Goal: Information Seeking & Learning: Check status

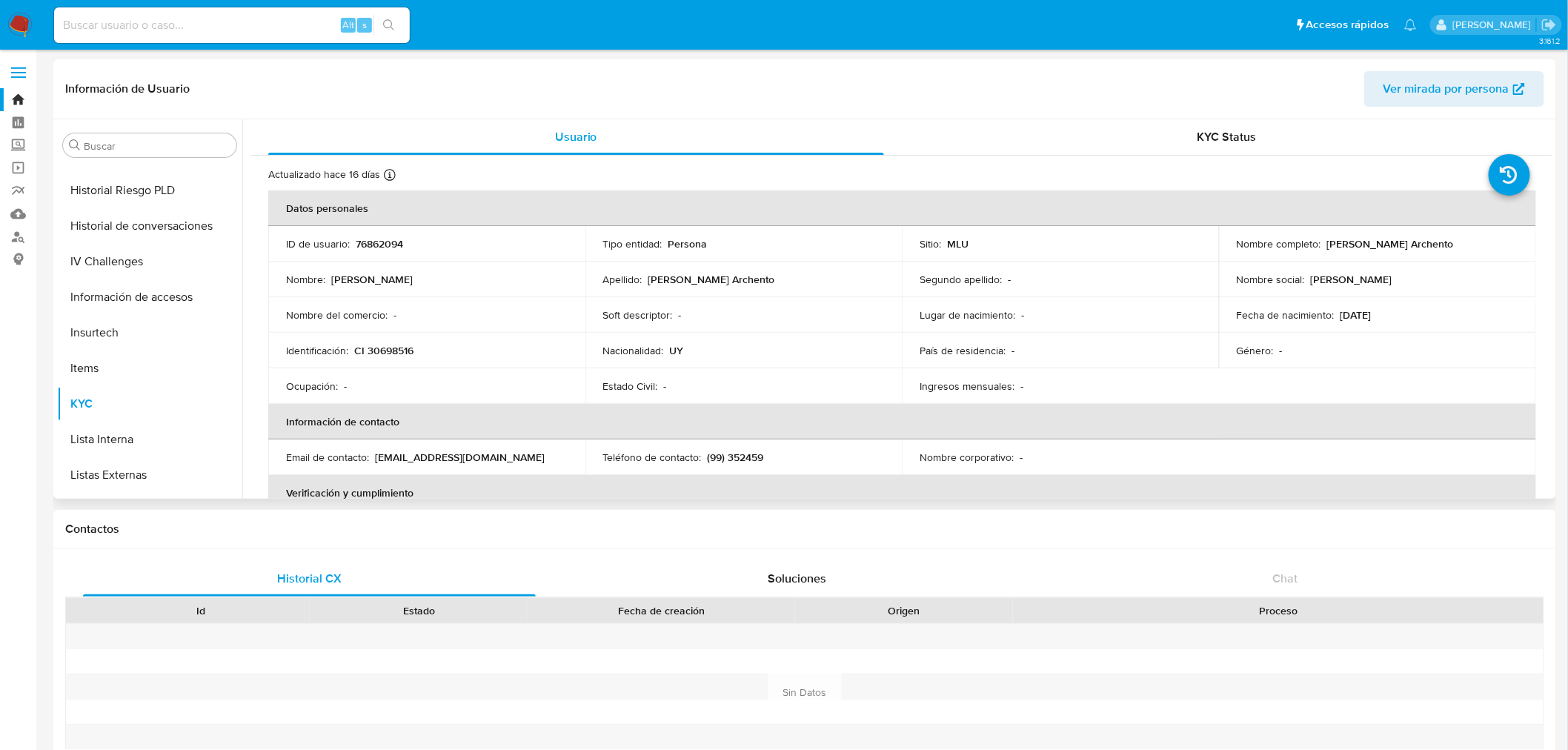
scroll to position [733, 0]
select select "10"
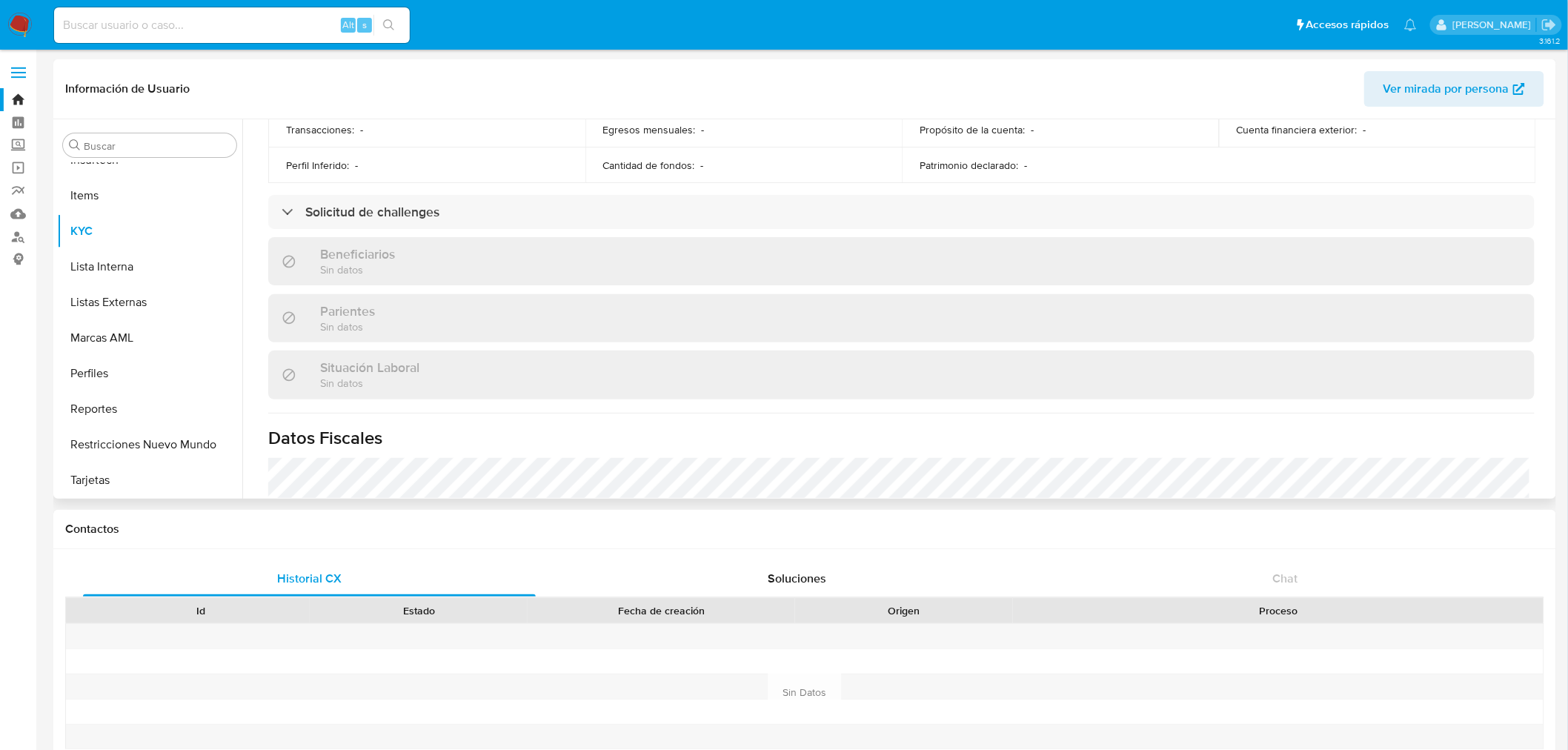
scroll to position [577, 0]
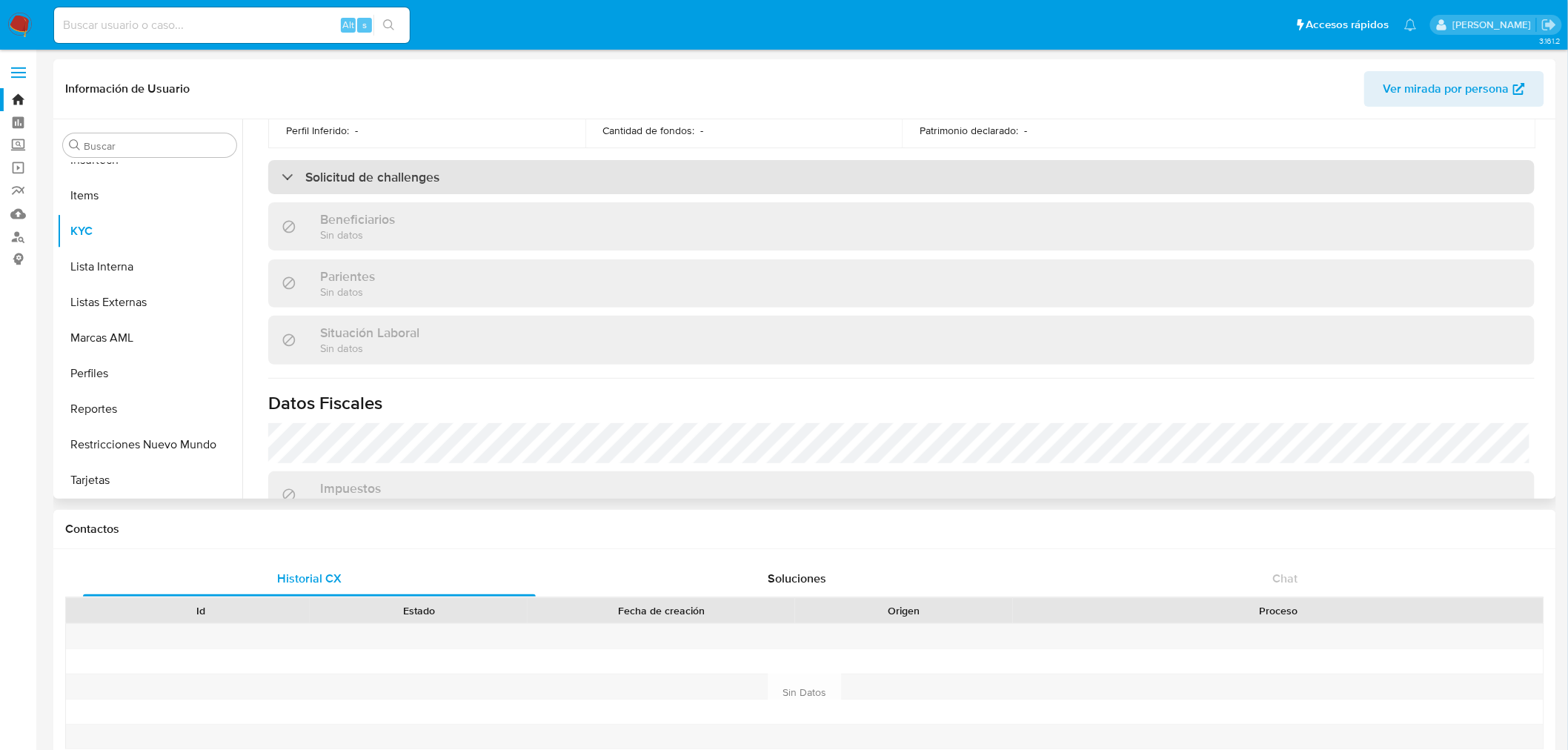
click at [685, 173] on div "Solicitud de challenges" at bounding box center [901, 177] width 1266 height 34
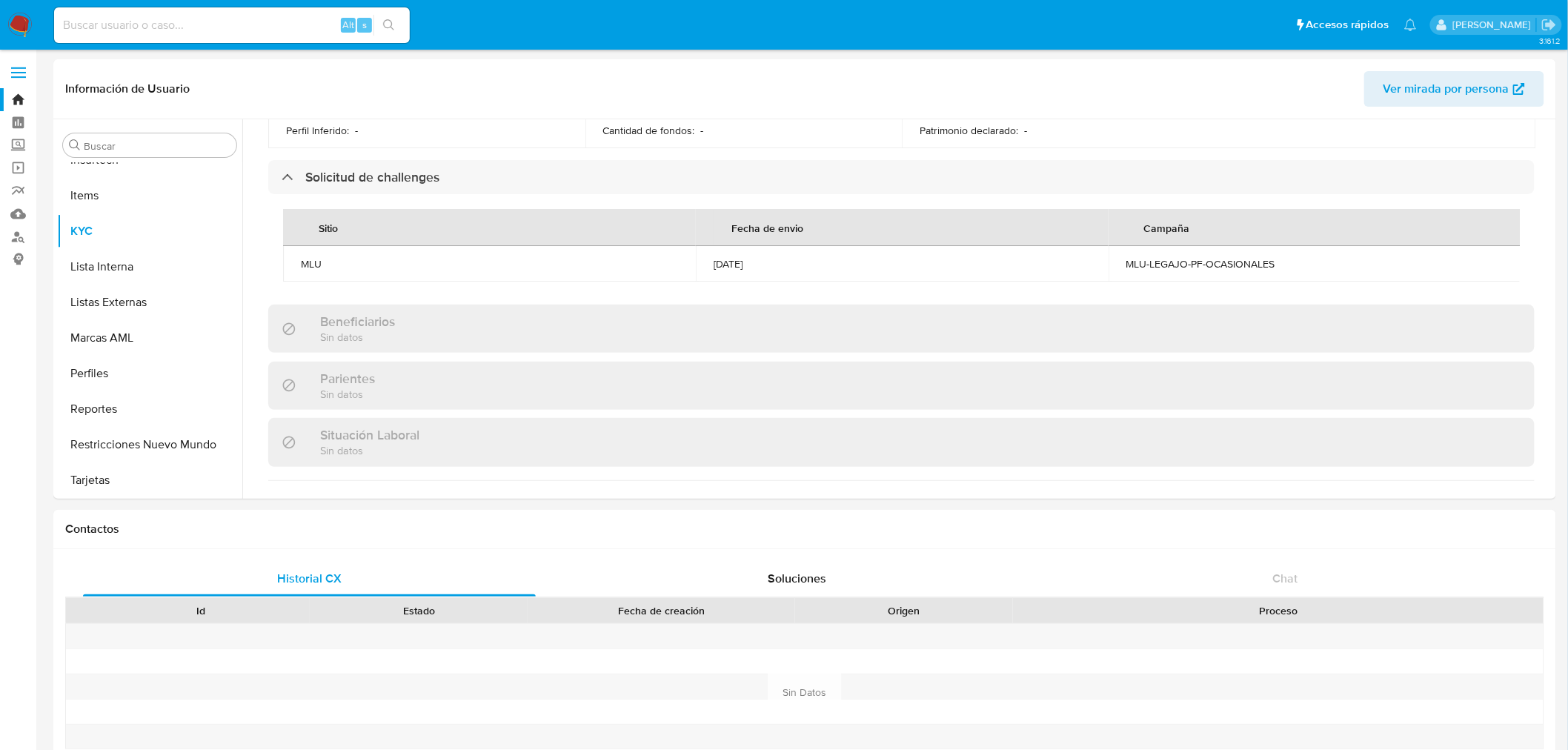
click at [105, 27] on input at bounding box center [232, 24] width 356 height 19
paste input "749402888"
type input "749402888"
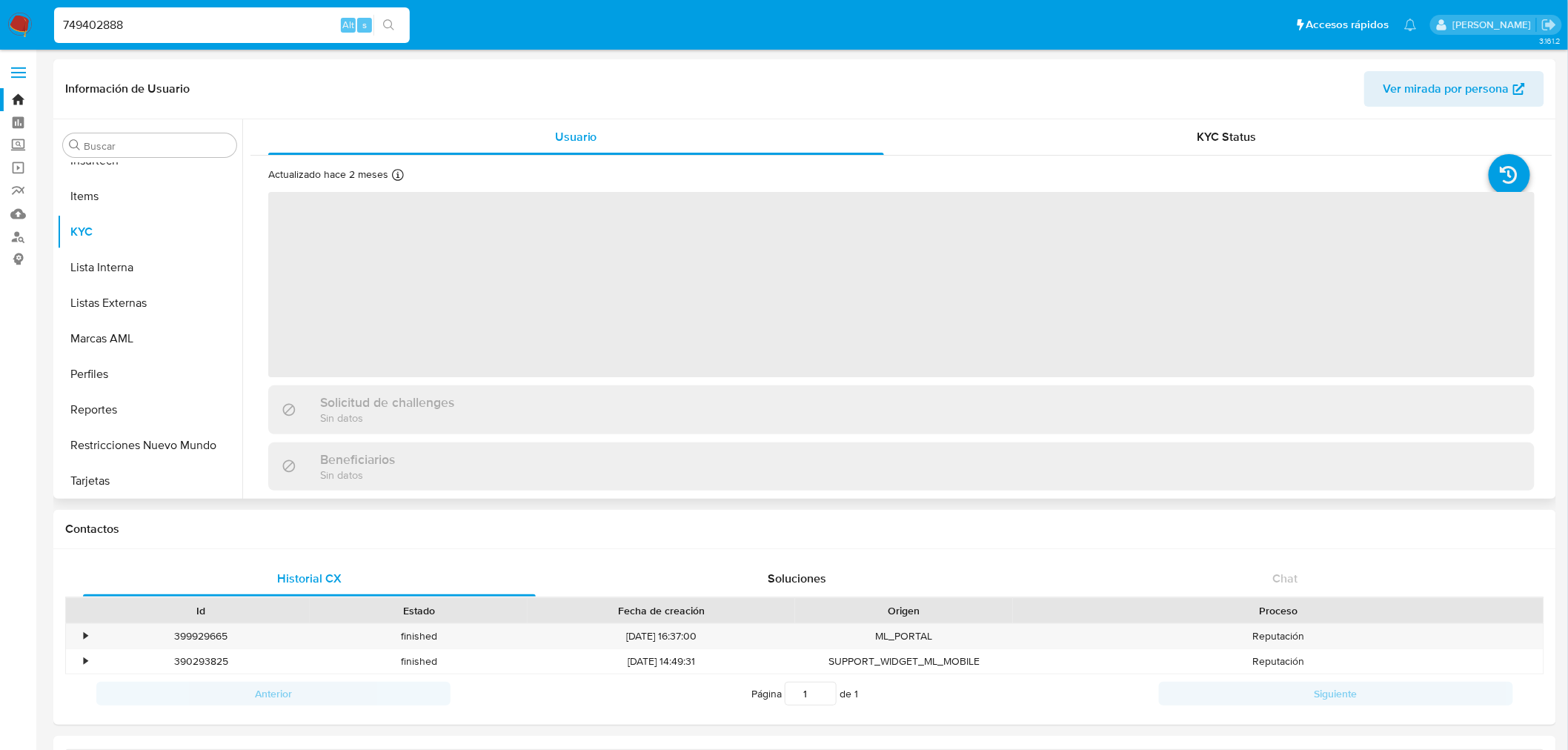
scroll to position [733, 0]
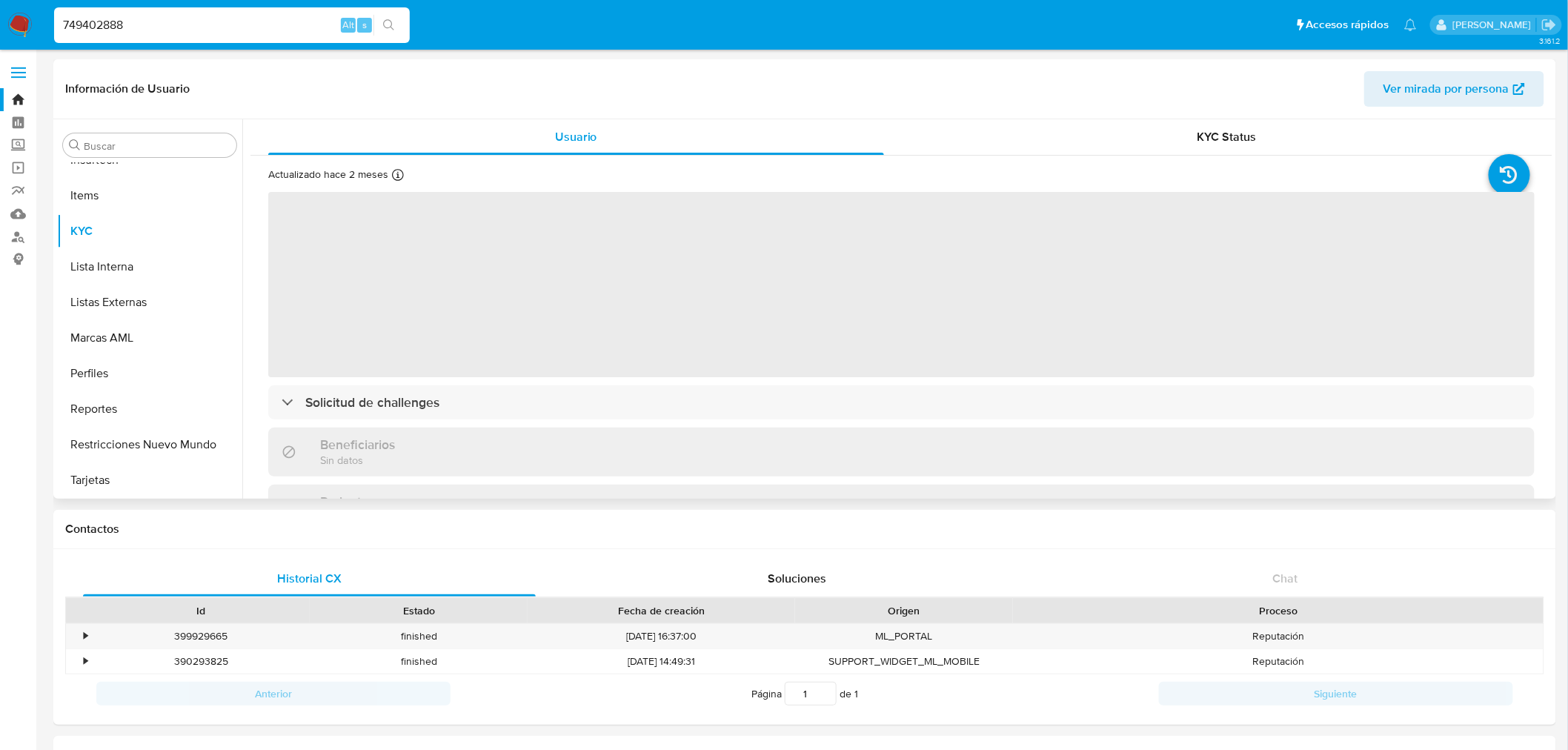
select select "10"
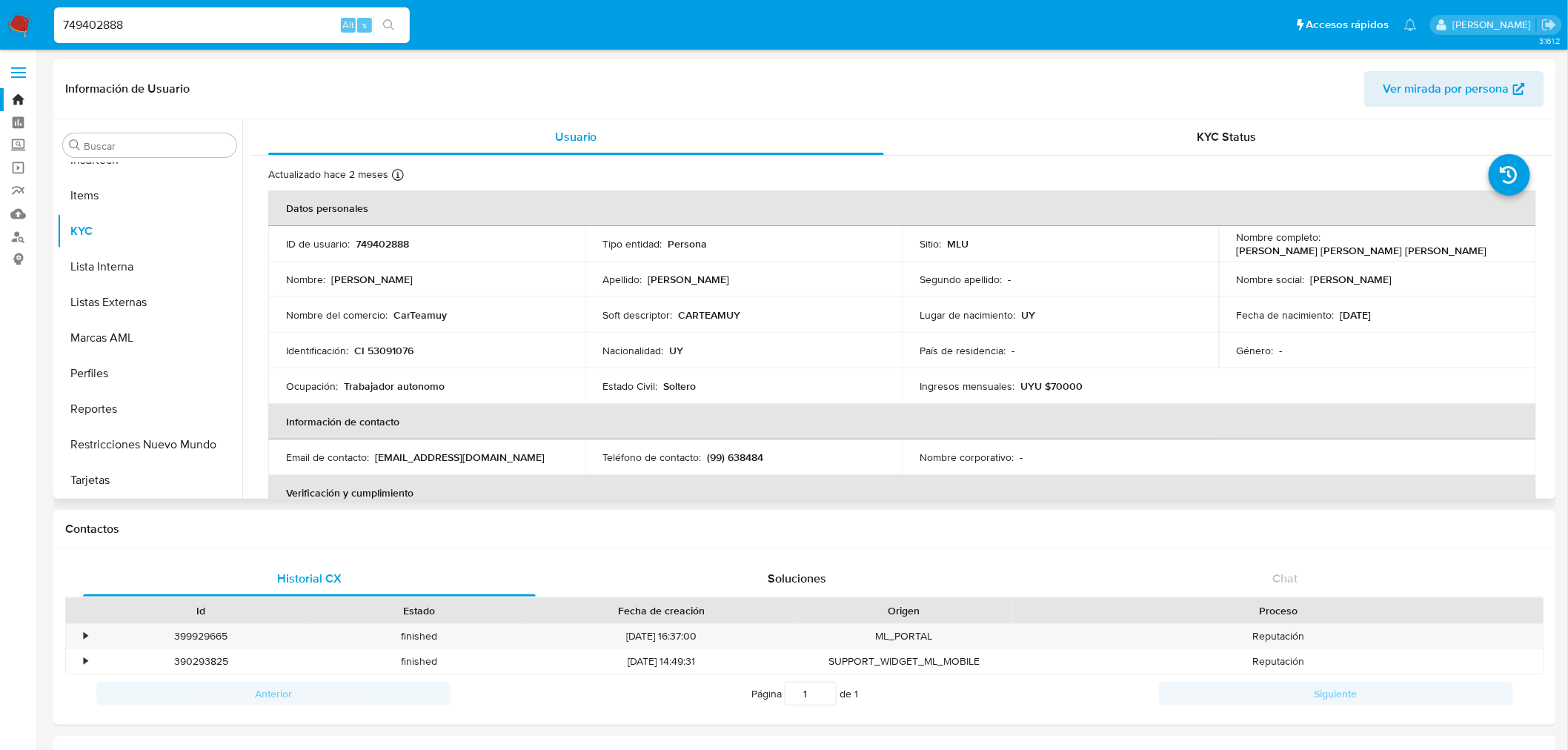
scroll to position [321, 0]
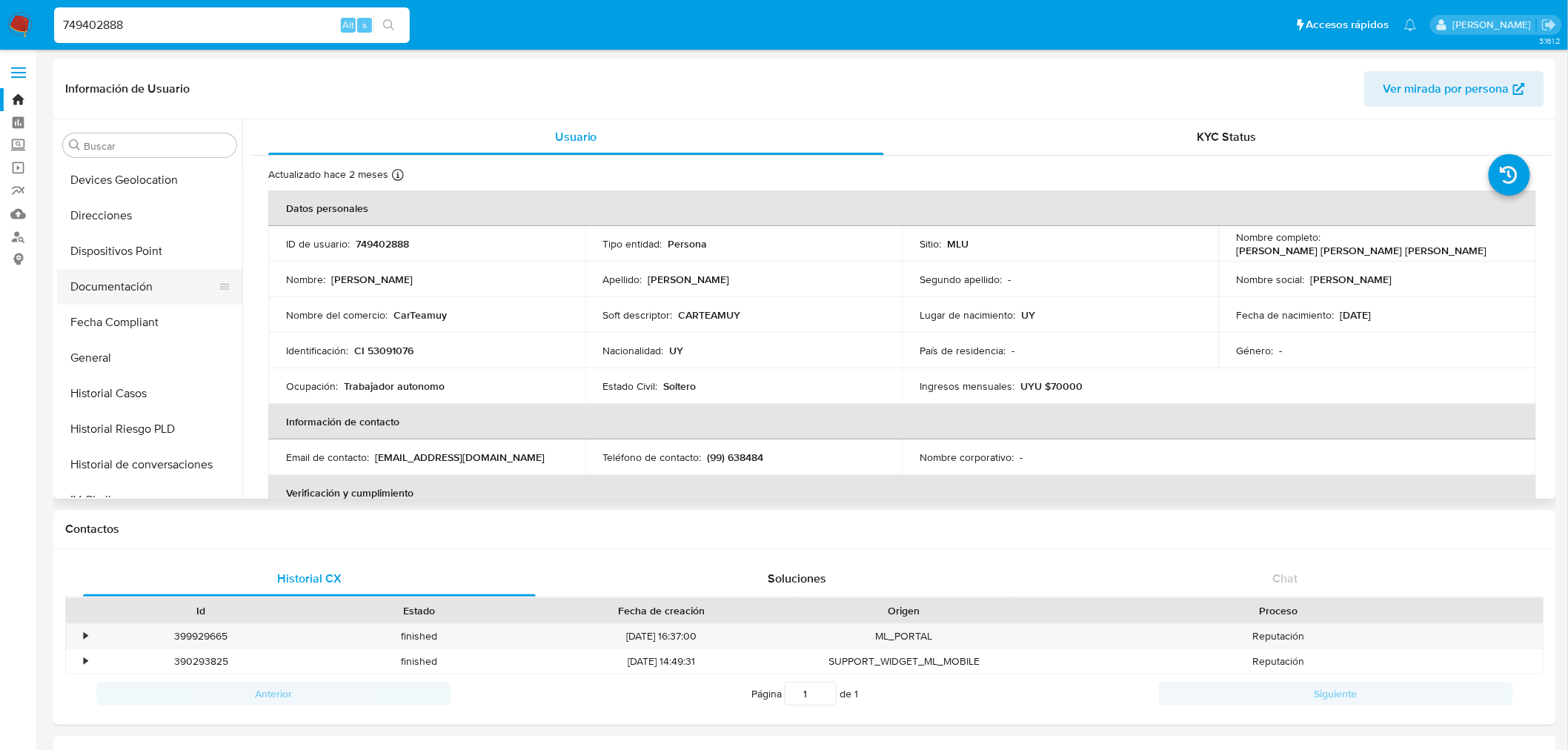
click at [154, 271] on button "Documentación" at bounding box center [144, 286] width 173 height 35
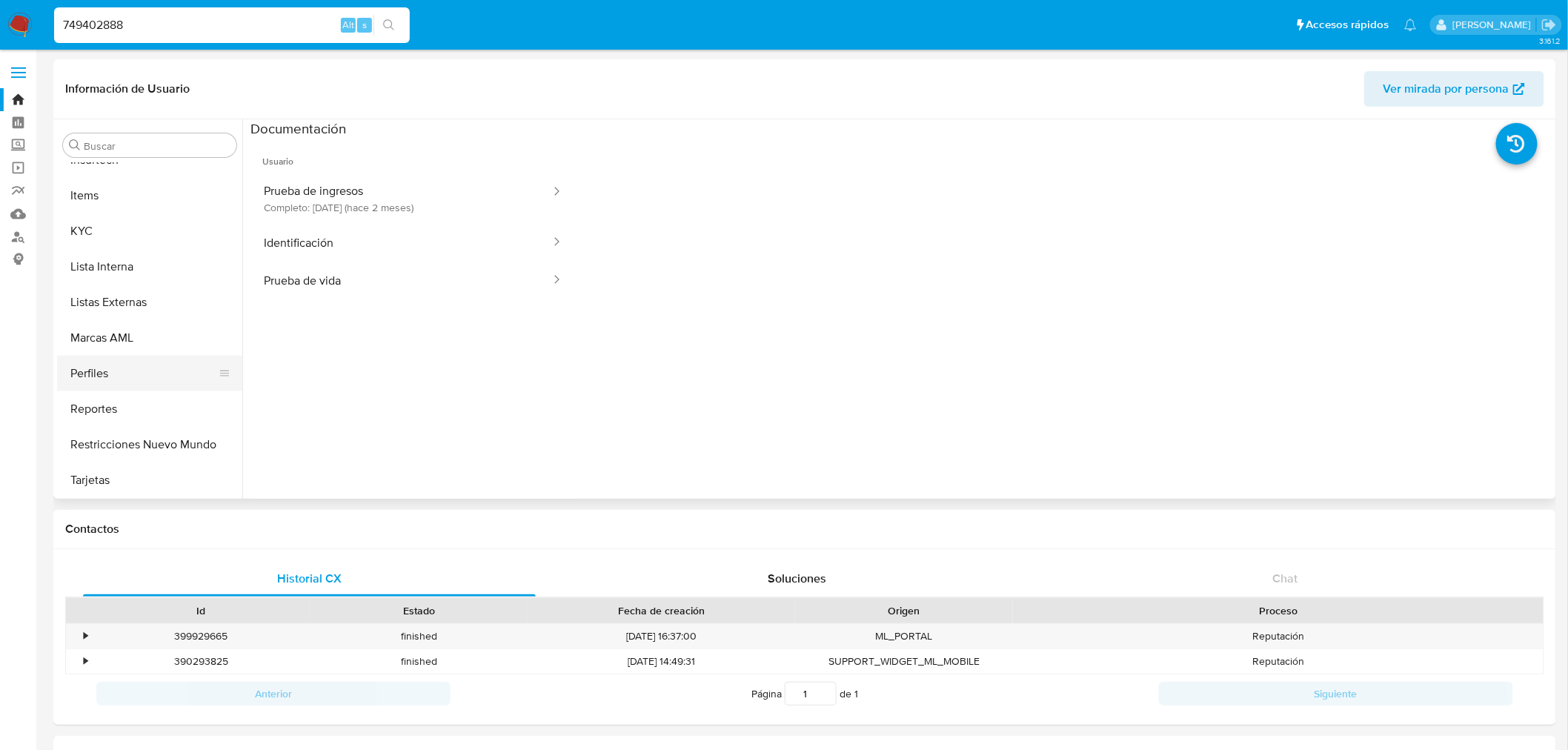
scroll to position [732, 0]
click at [145, 233] on button "KYC" at bounding box center [144, 231] width 173 height 35
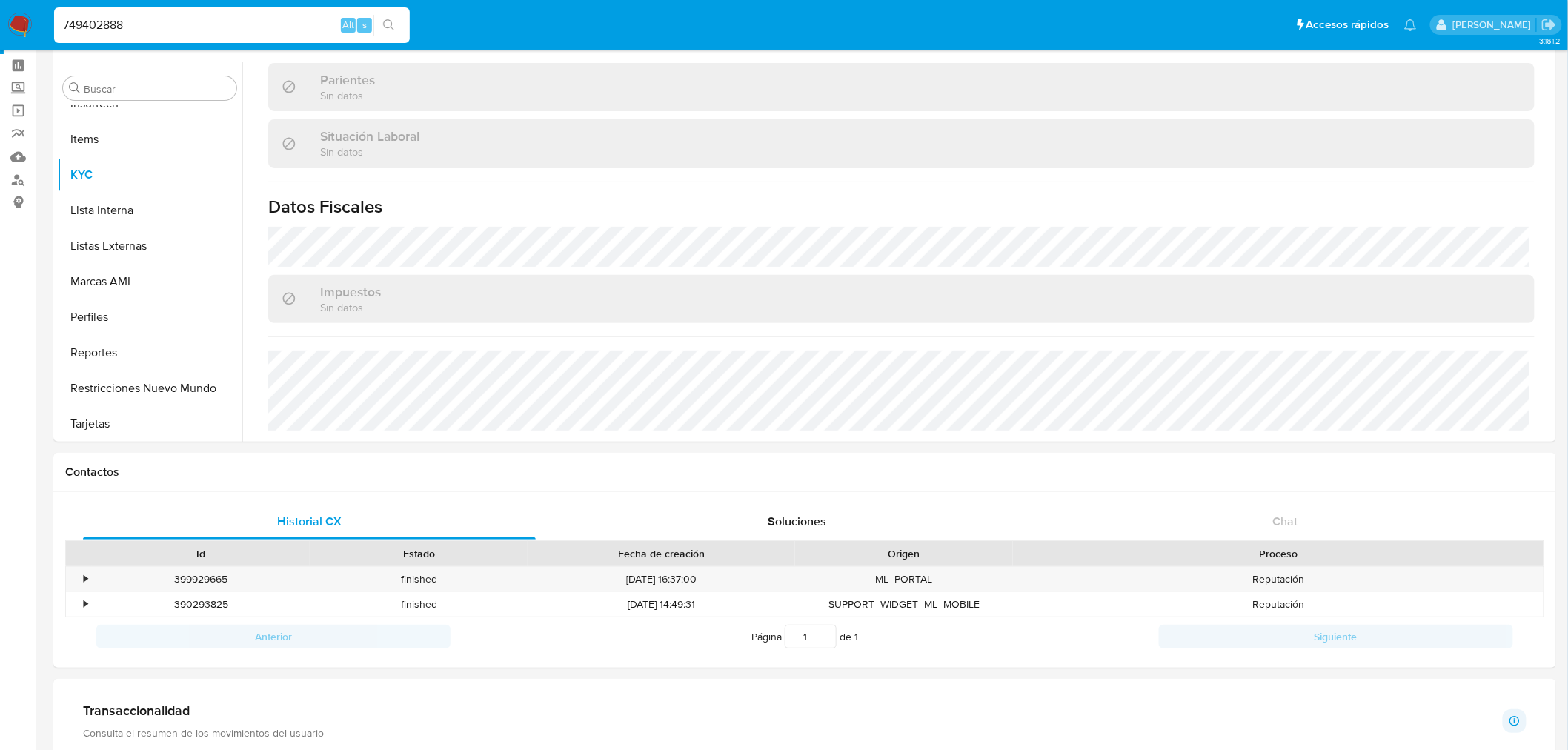
scroll to position [82, 0]
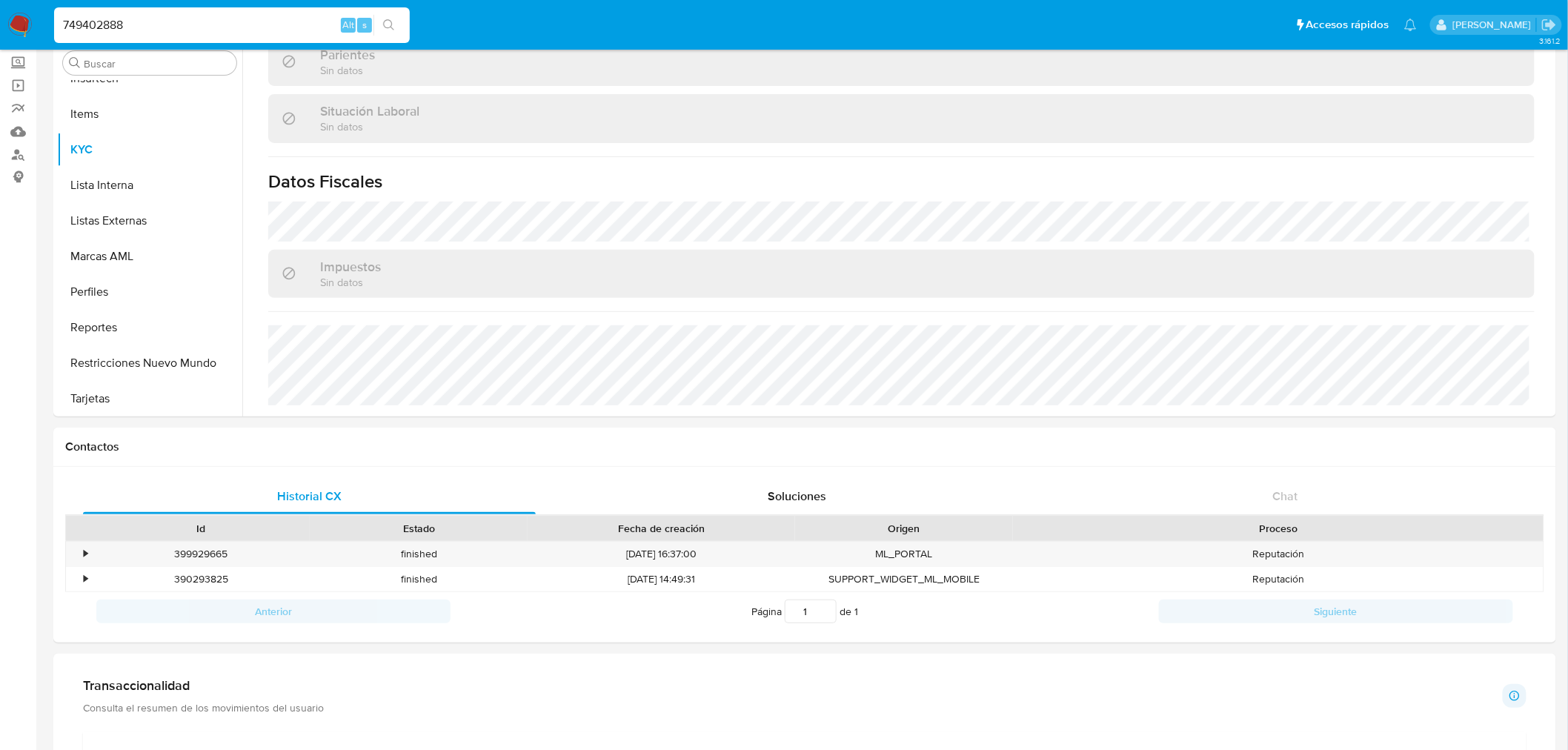
click at [114, 23] on input "749402888" at bounding box center [232, 24] width 356 height 19
paste input "59250135"
type input "59250135"
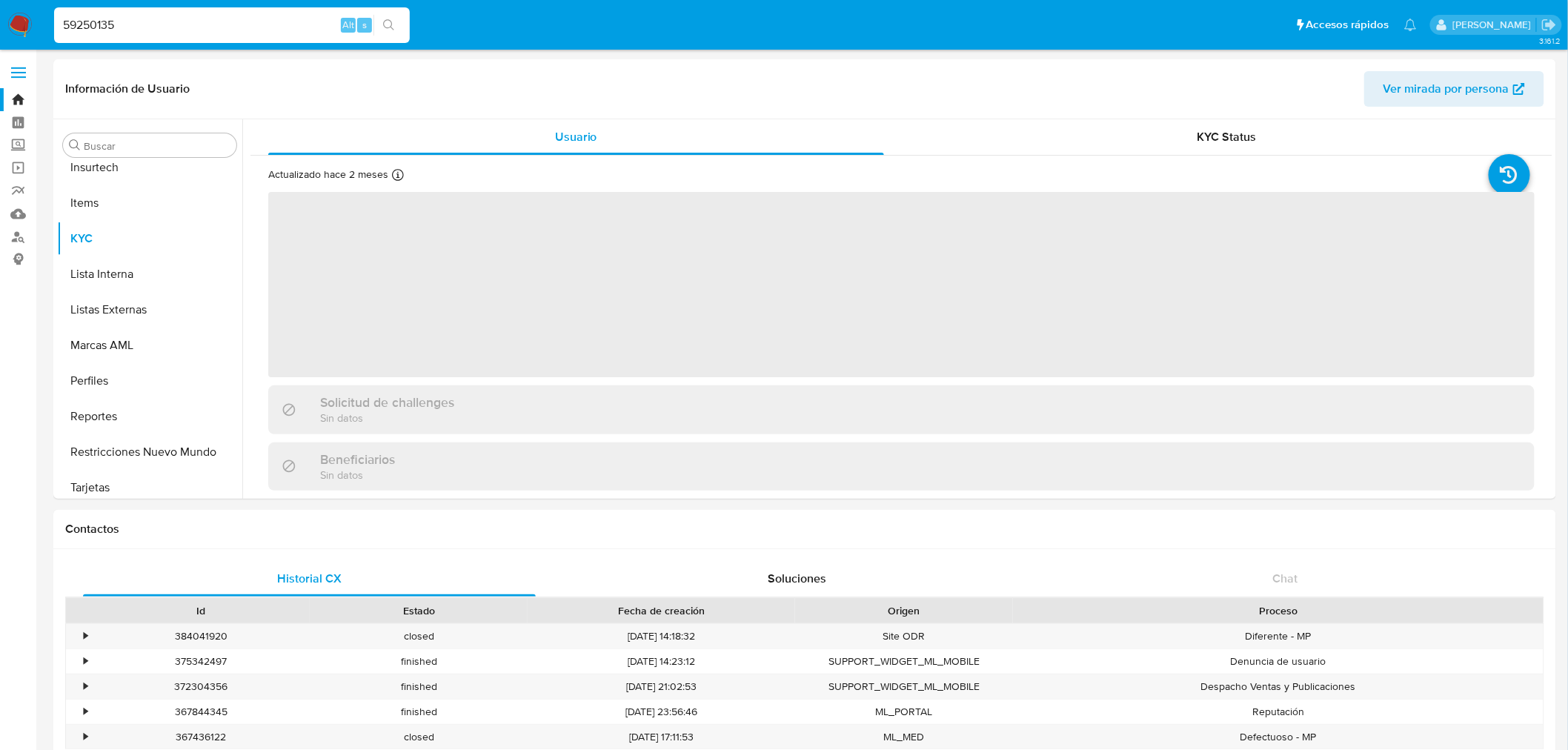
scroll to position [733, 0]
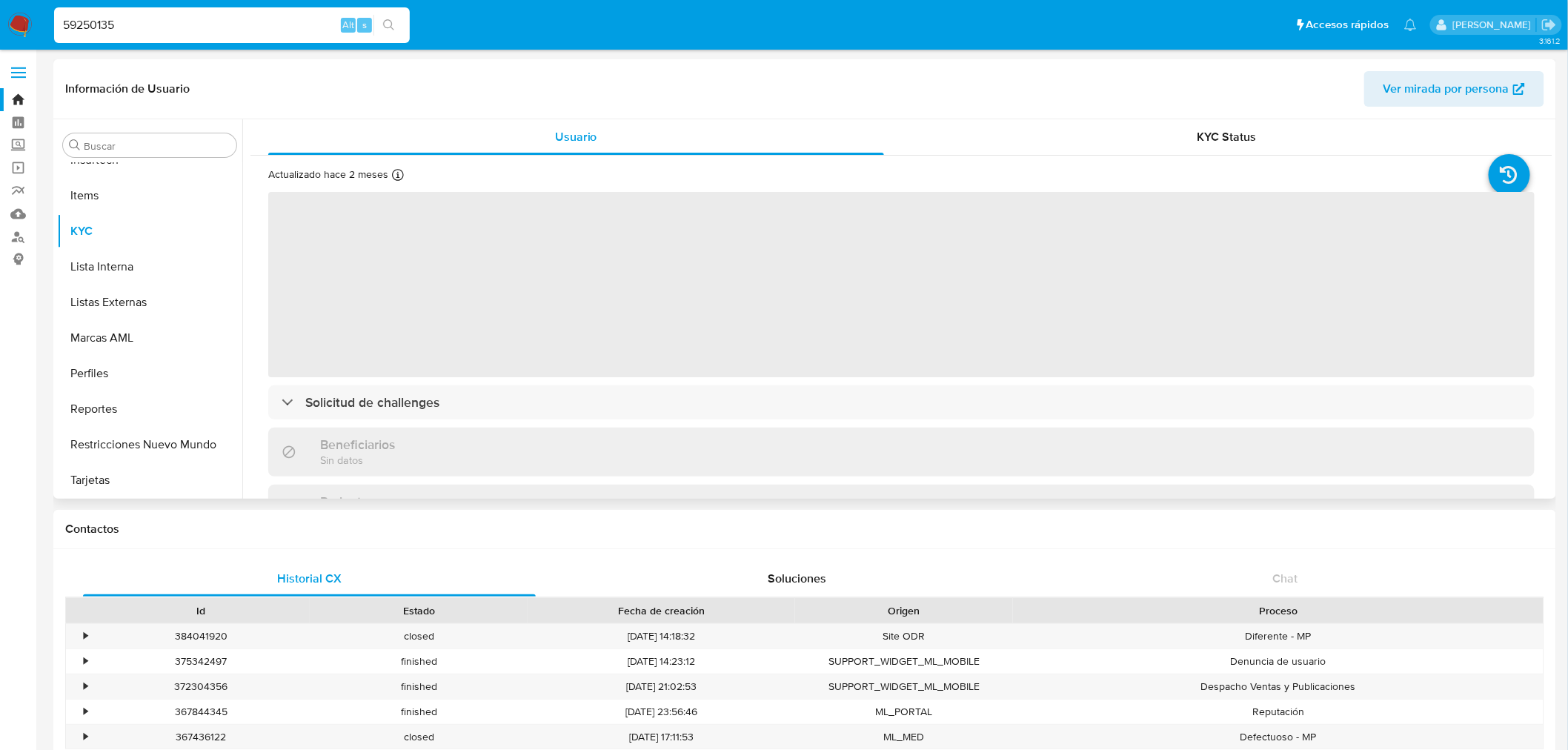
select select "10"
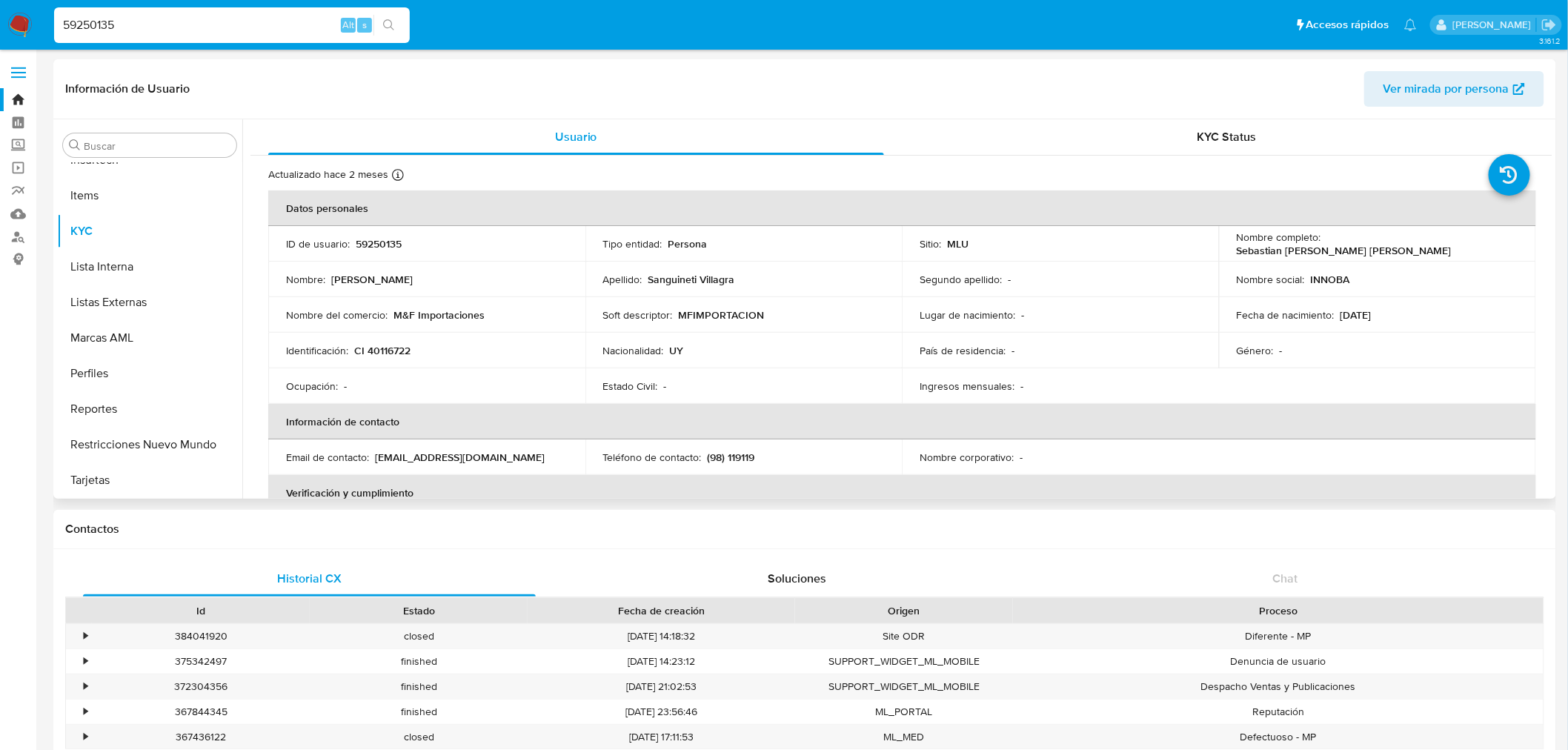
scroll to position [411, 0]
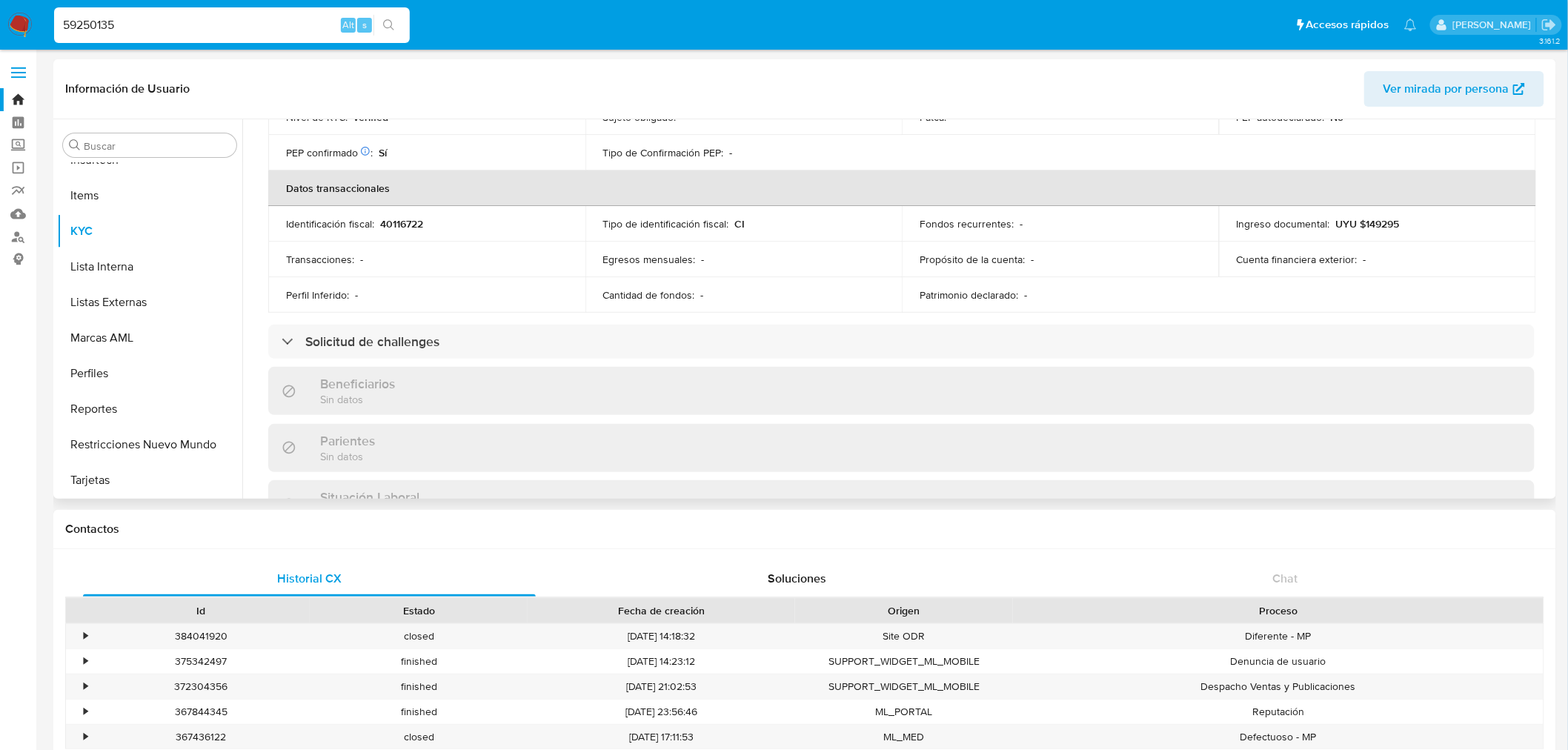
click at [471, 320] on div "Actualizado hace 2 meses Creado: [DATE] 14:34:18 Actualizado: [DATE] 06:38:01 D…" at bounding box center [901, 274] width 1302 height 1060
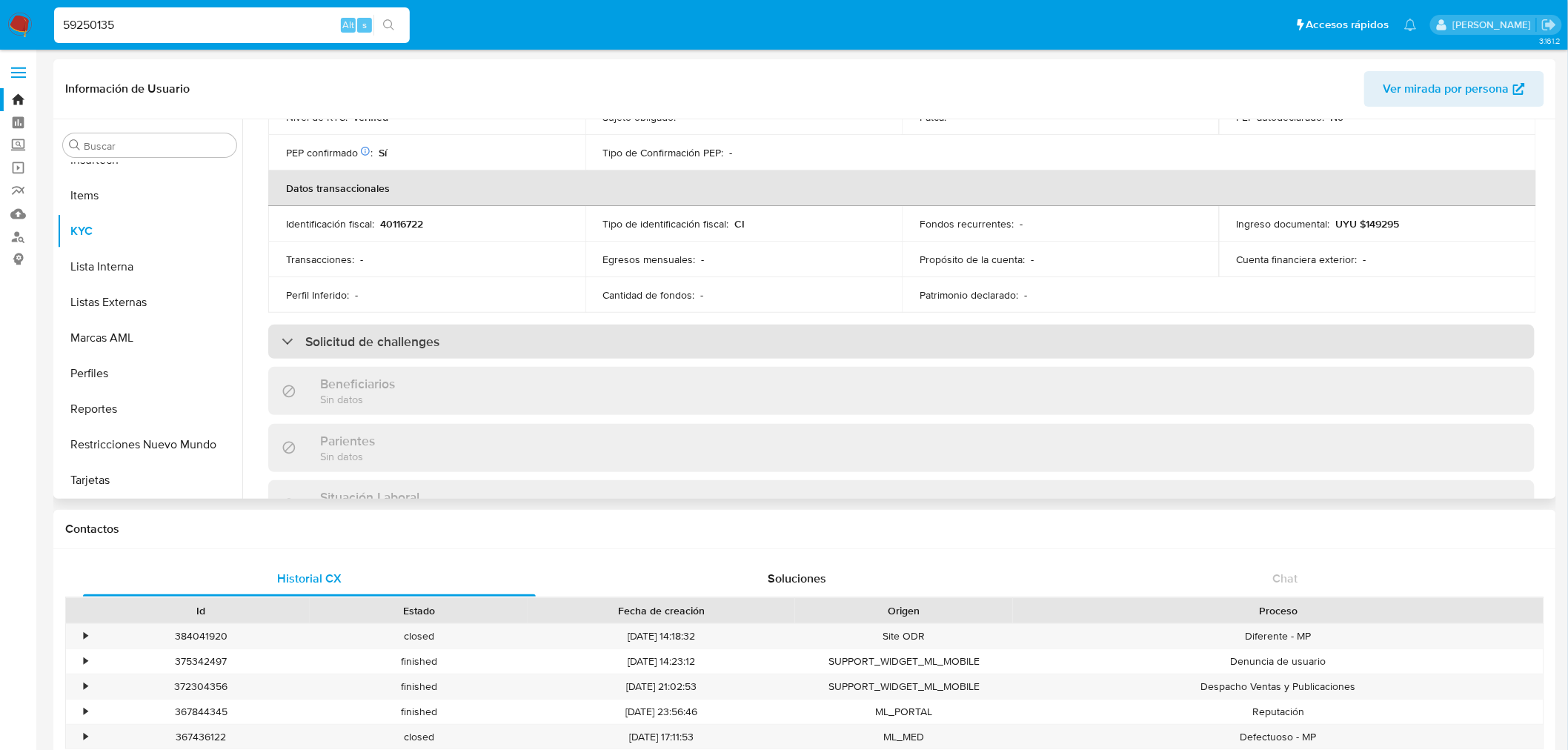
click at [465, 337] on div "Solicitud de challenges" at bounding box center [901, 342] width 1266 height 34
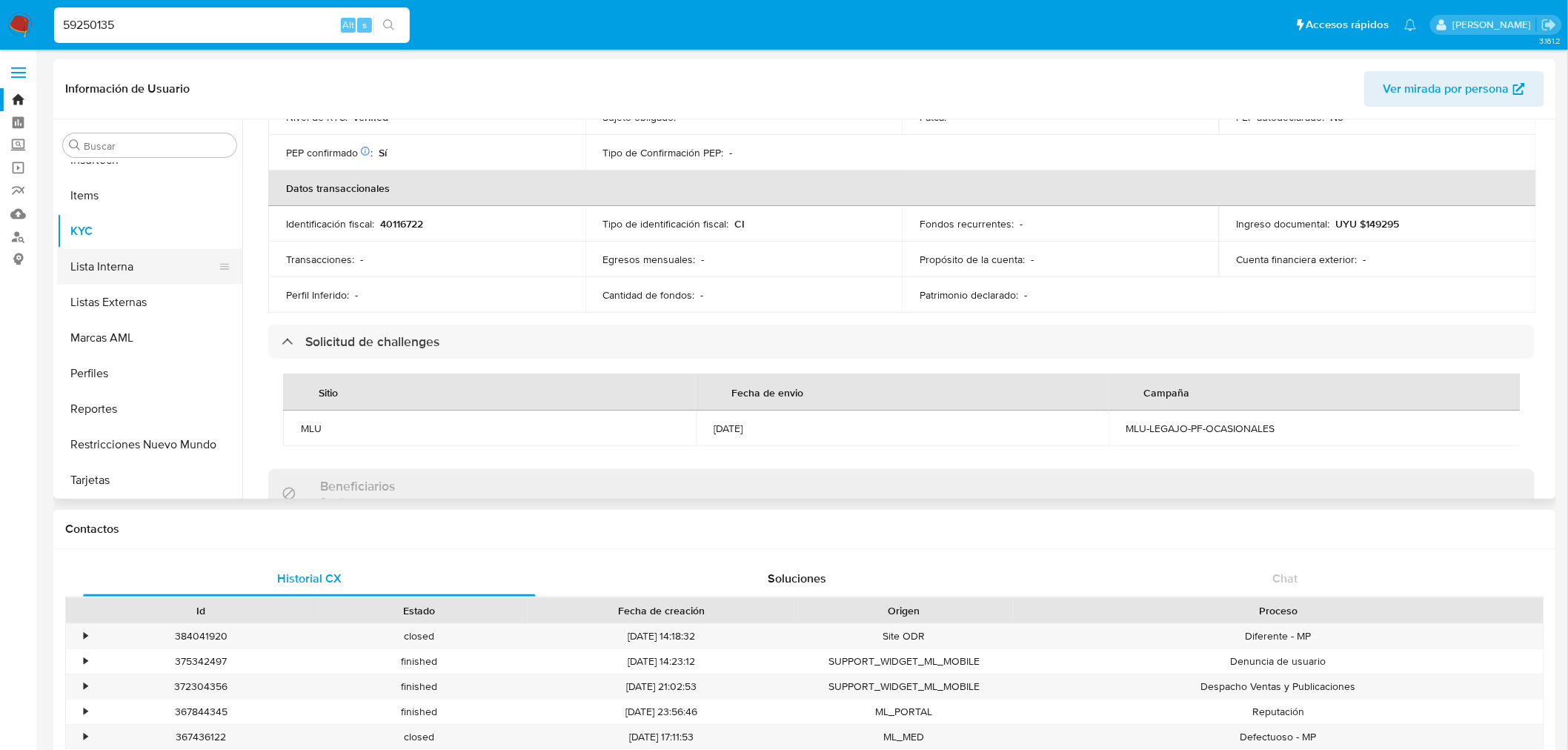
scroll to position [403, 0]
click at [146, 291] on button "General" at bounding box center [144, 276] width 173 height 35
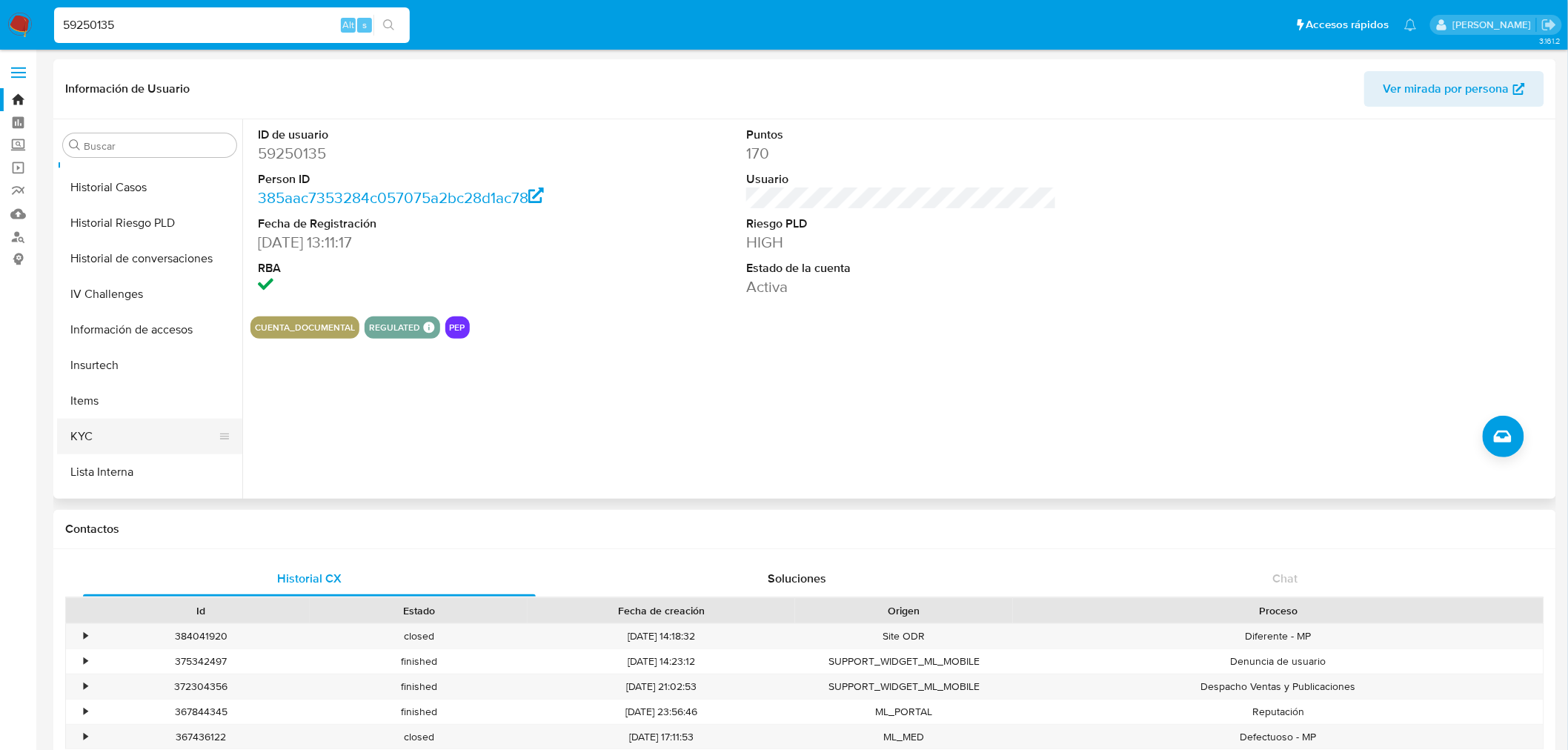
scroll to position [651, 0]
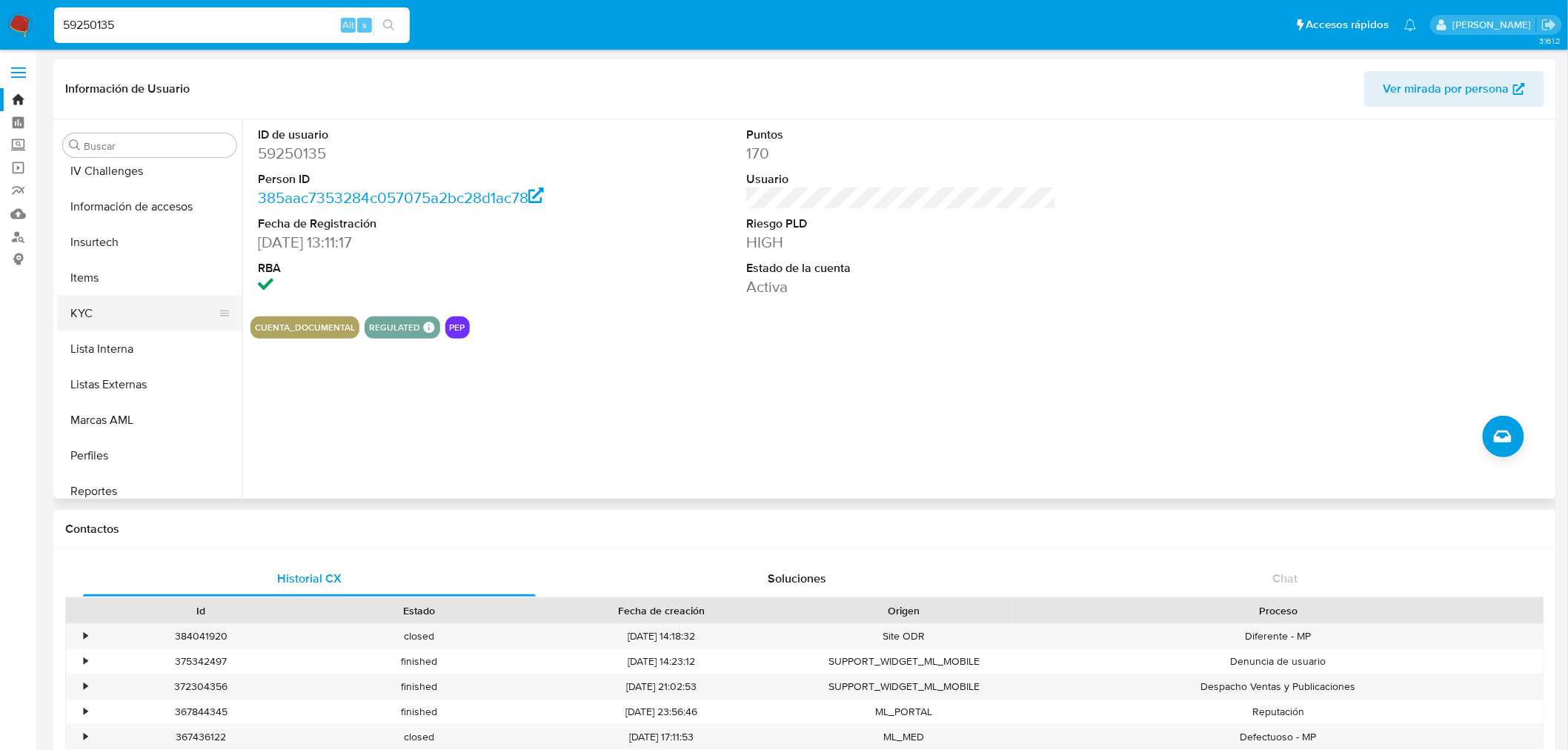
click at [142, 317] on button "KYC" at bounding box center [144, 313] width 173 height 35
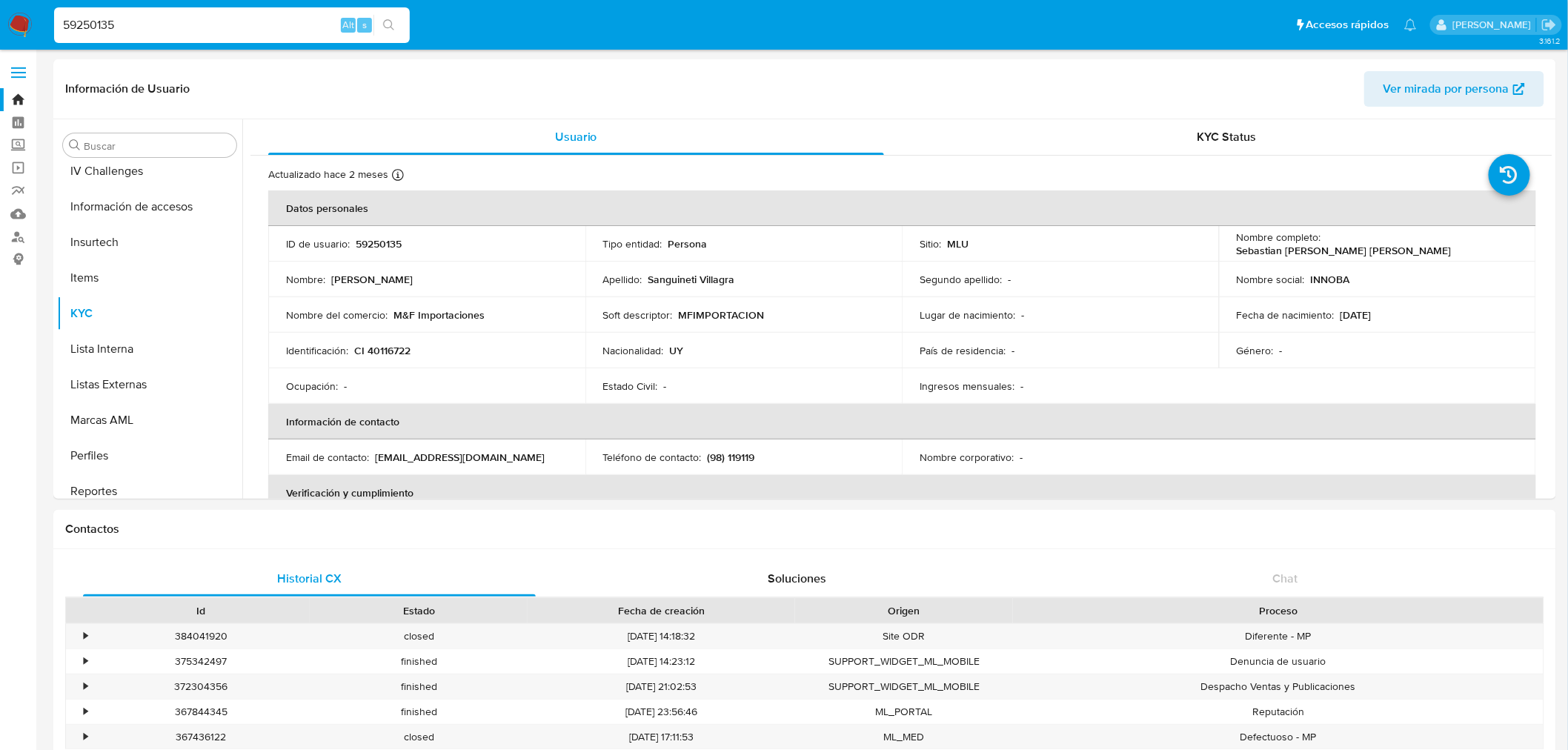
click at [130, 8] on div "59250135 Alt s" at bounding box center [232, 24] width 356 height 35
click at [132, 23] on input "59250135" at bounding box center [232, 24] width 356 height 19
paste input "143259294"
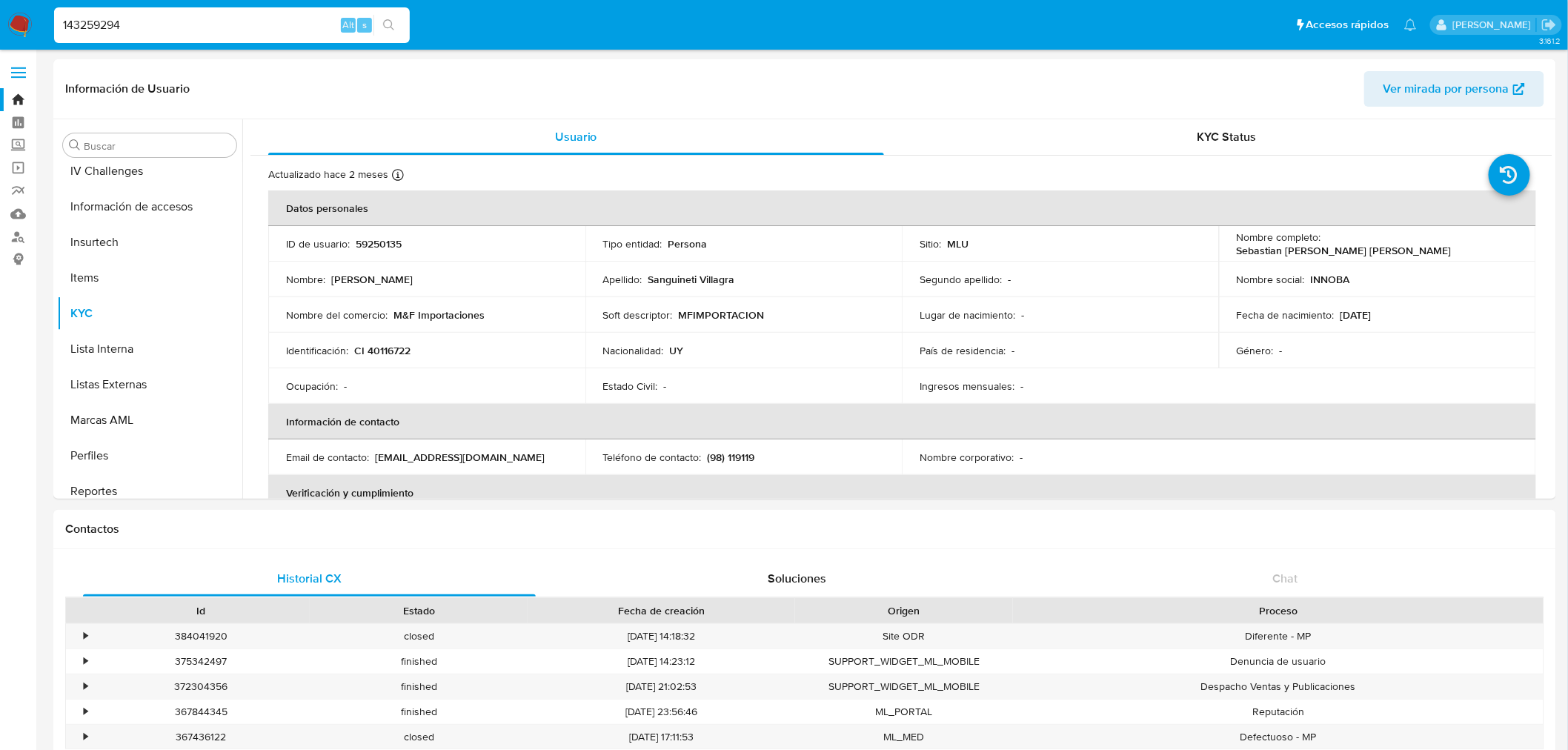
type input "143259294"
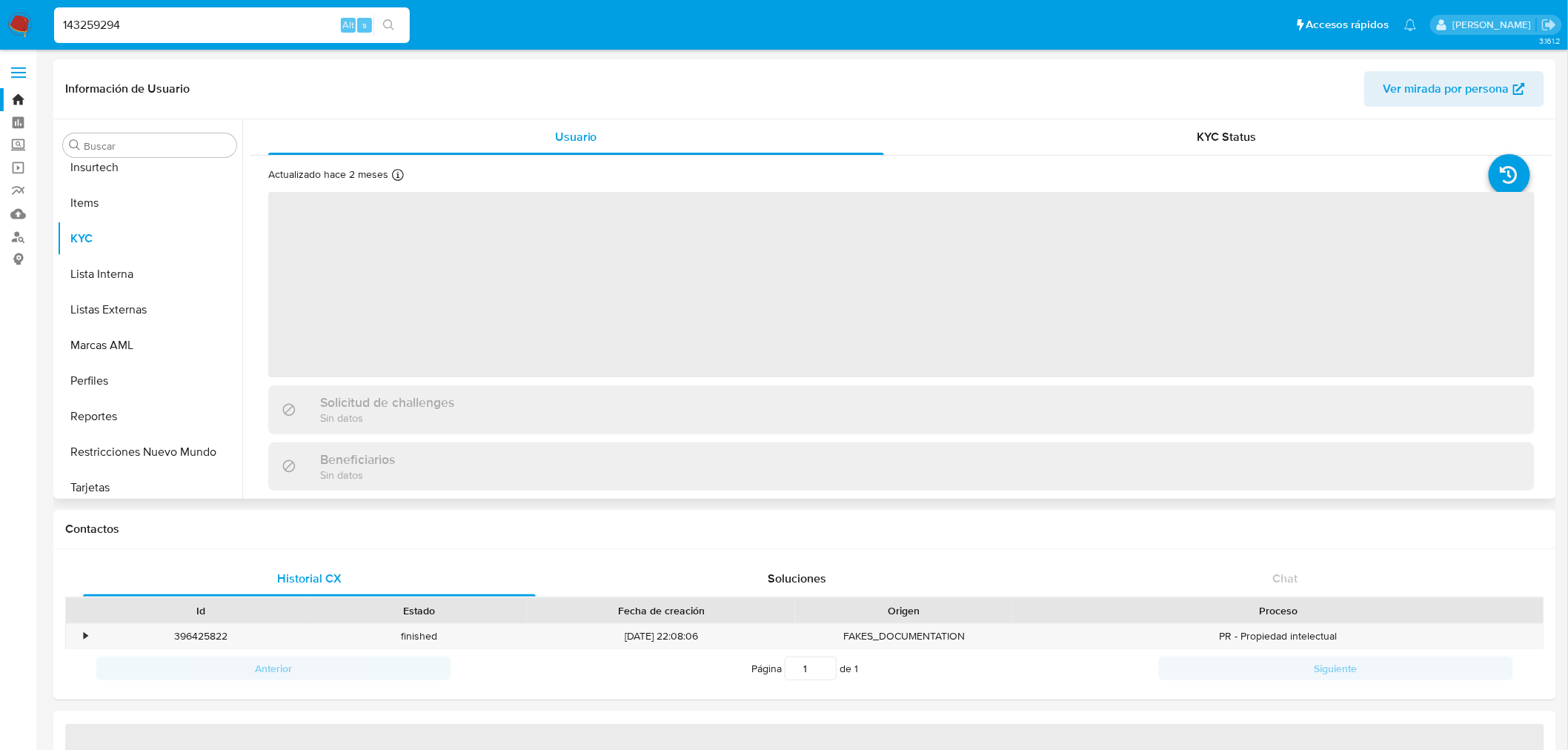
scroll to position [733, 0]
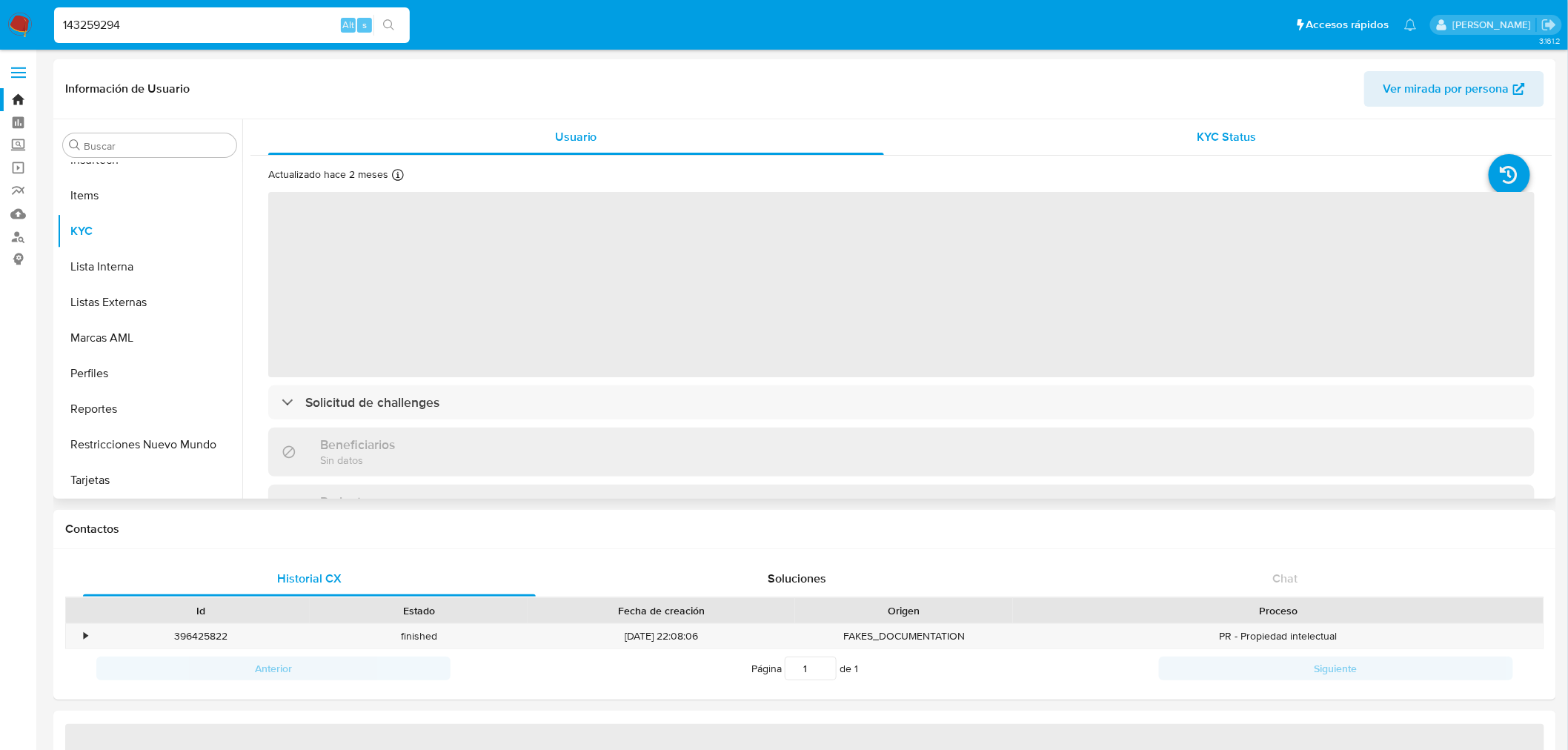
click at [1170, 142] on div "KYC Status" at bounding box center [1227, 136] width 616 height 35
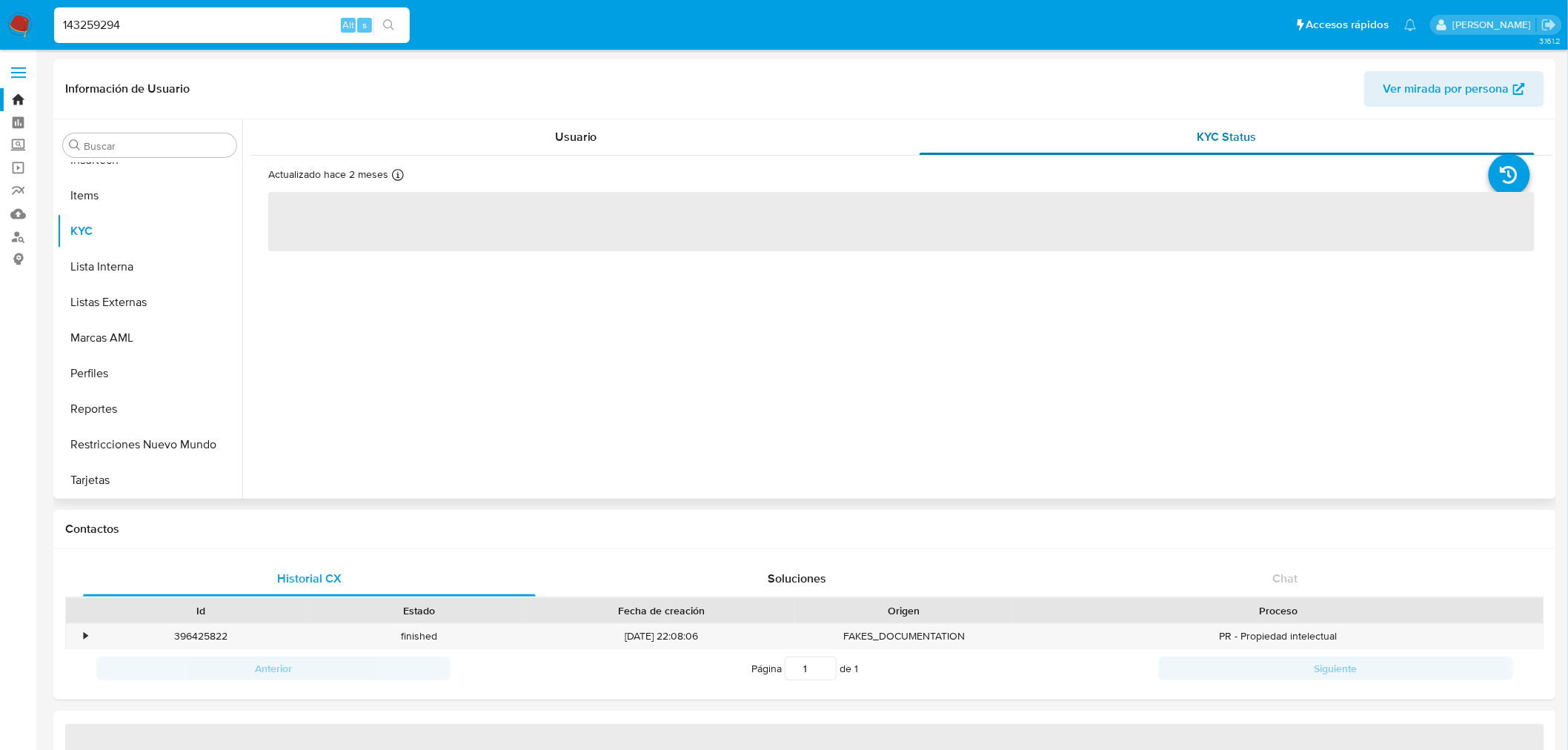
select select "10"
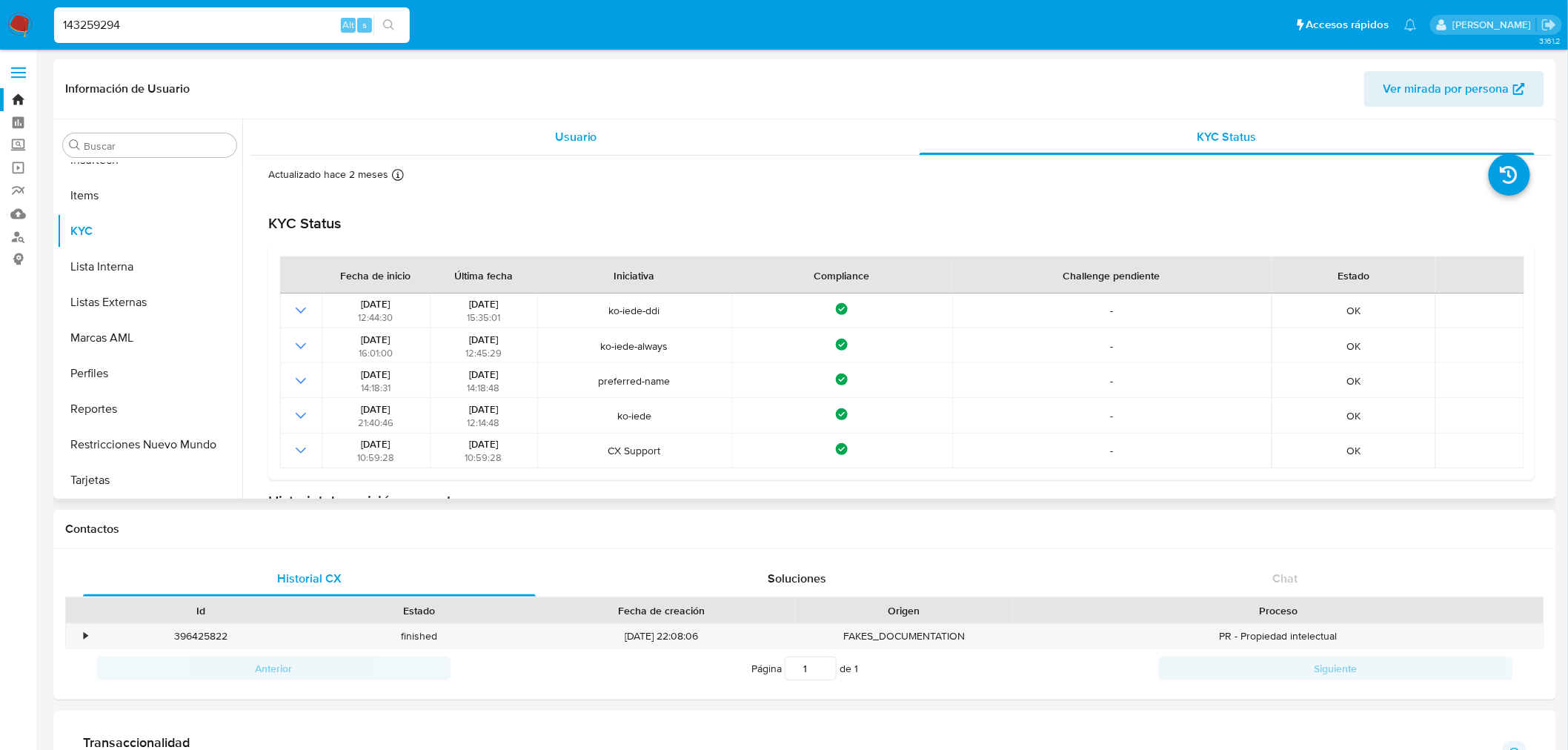
click at [592, 136] on span "Usuario" at bounding box center [576, 136] width 42 height 17
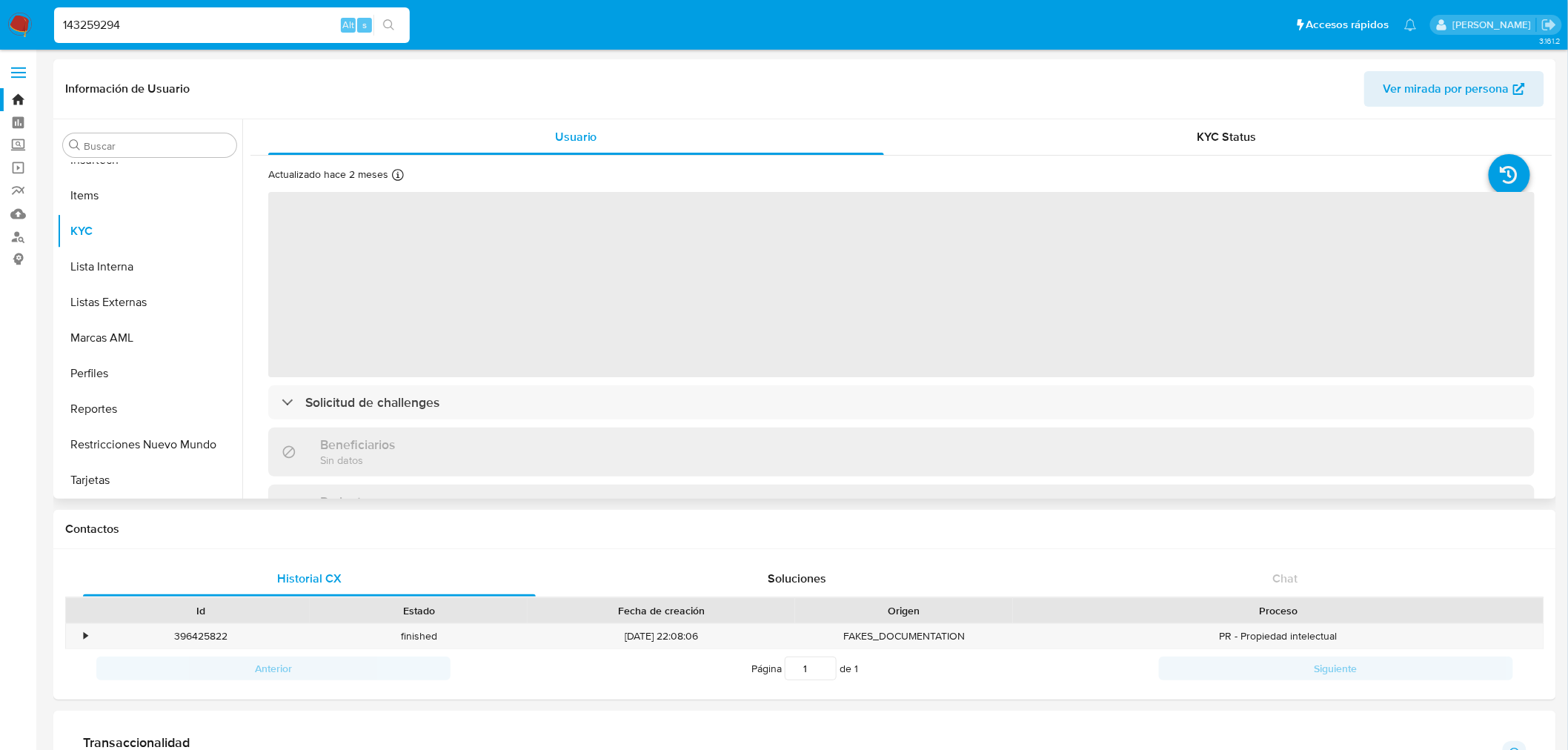
click at [568, 384] on div "Actualizado hace 2 meses Creado: [DATE] 04:15:34 Actualizado: [DATE] 22:47:42 ‌…" at bounding box center [901, 510] width 1302 height 708
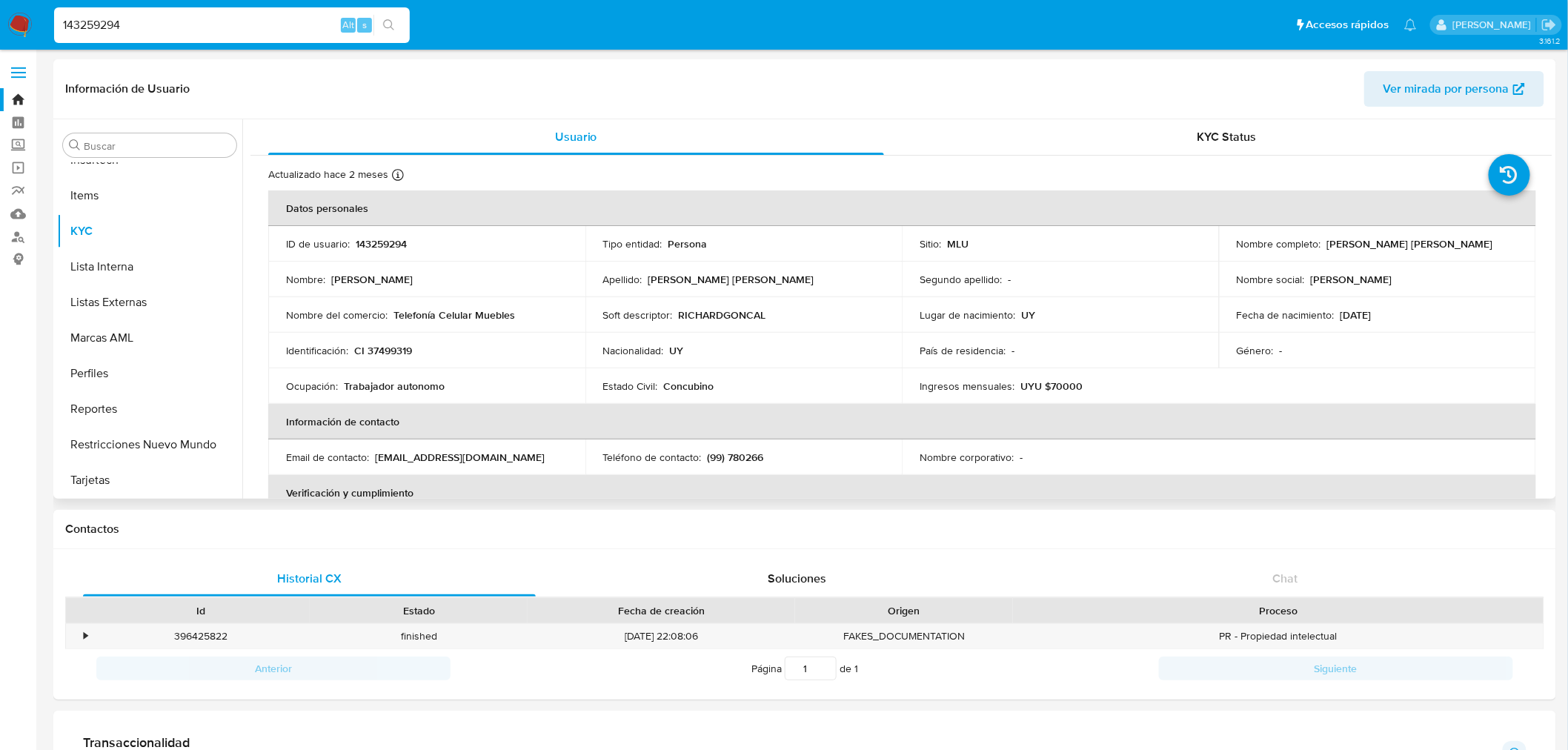
scroll to position [329, 0]
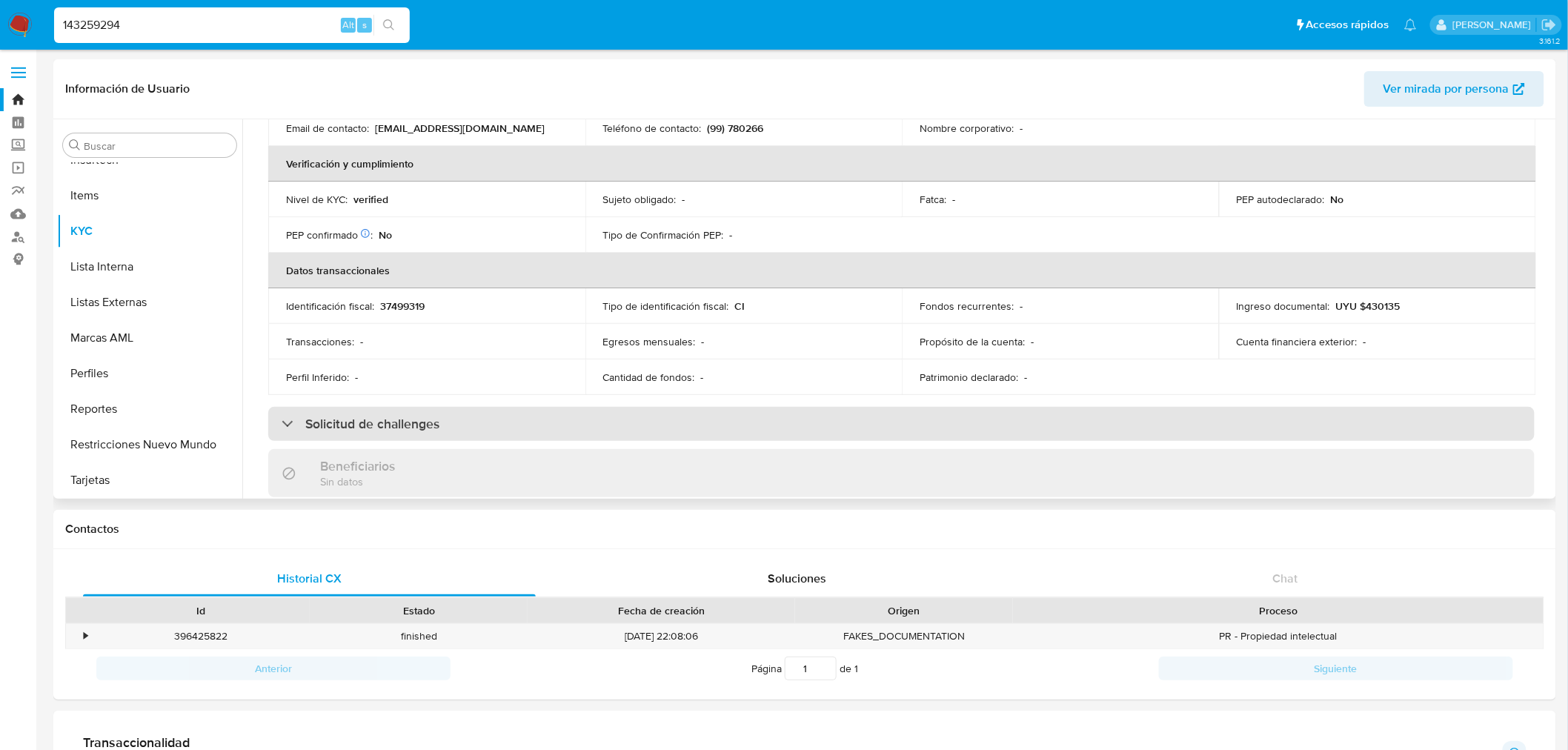
click at [529, 427] on div "Solicitud de challenges" at bounding box center [901, 424] width 1266 height 34
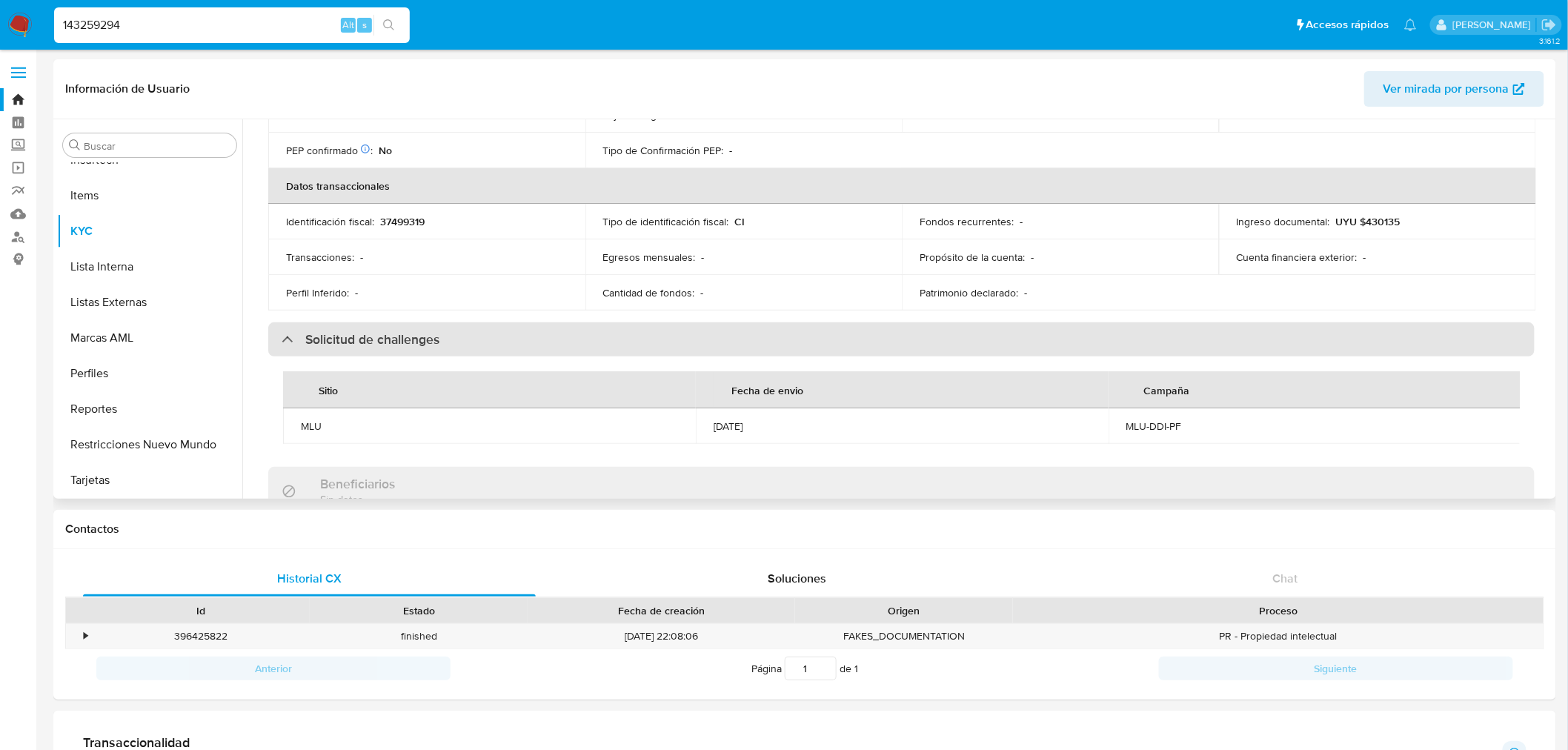
scroll to position [493, 0]
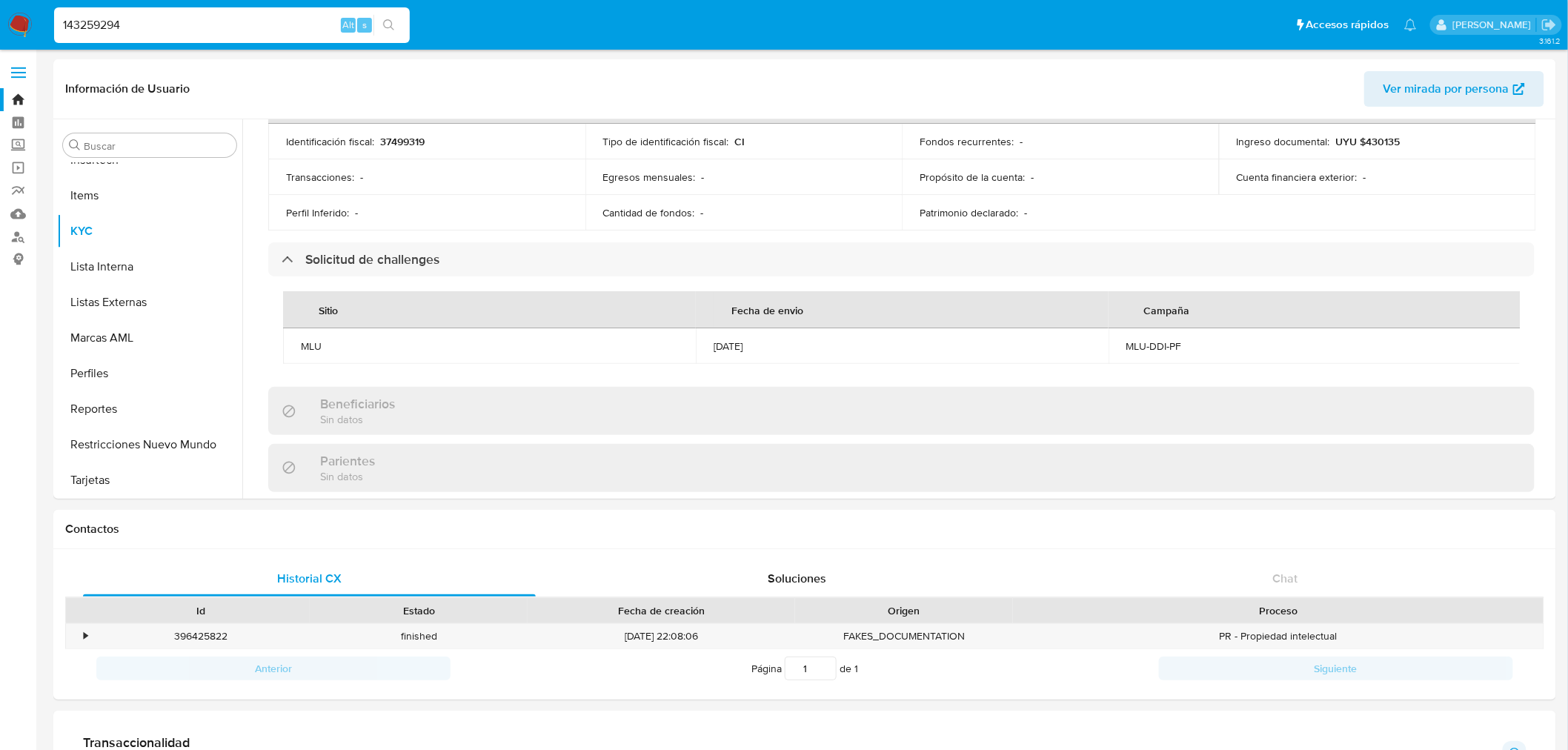
click at [131, 23] on input "143259294" at bounding box center [232, 24] width 356 height 19
paste input "238499457"
type input "238499457"
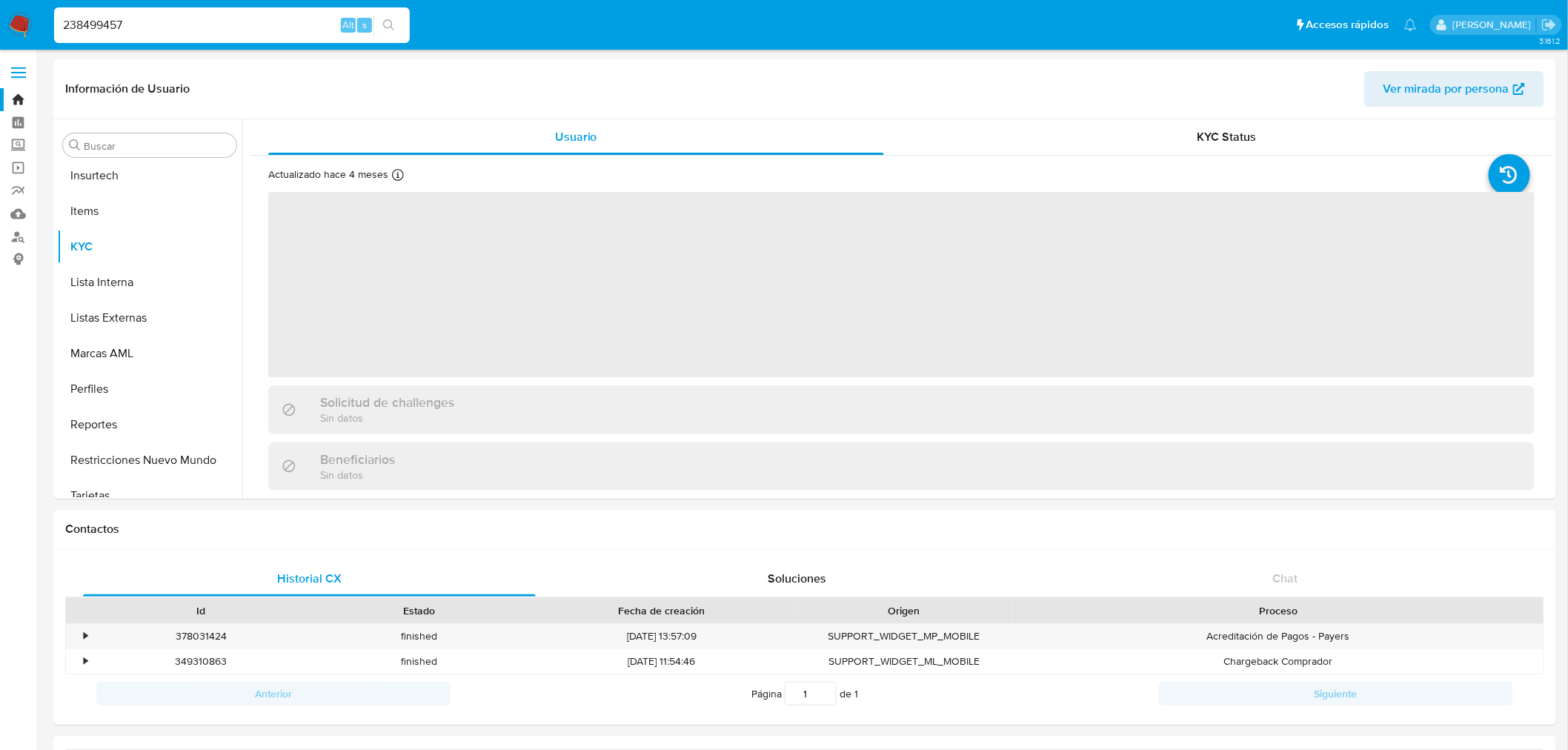
scroll to position [733, 0]
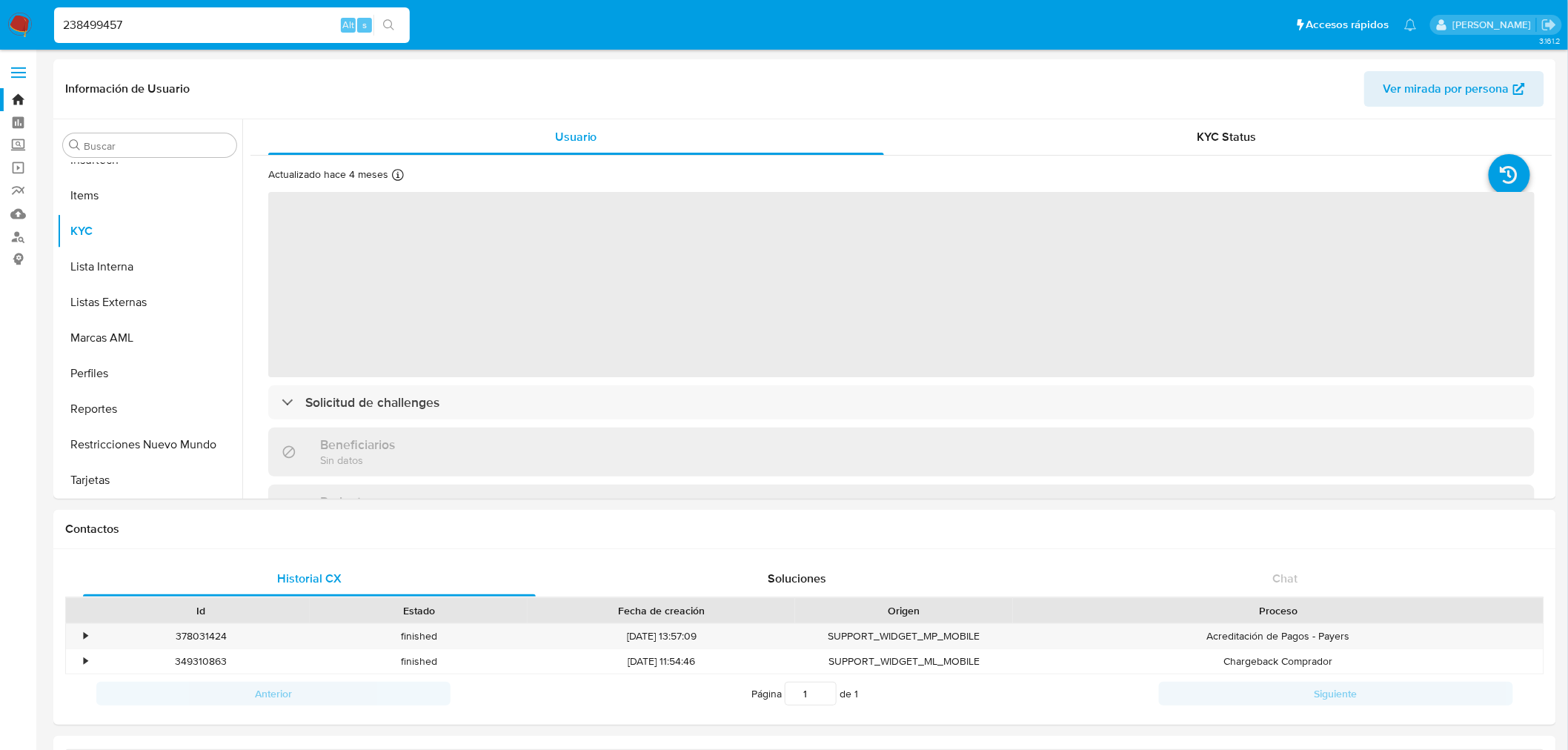
select select "10"
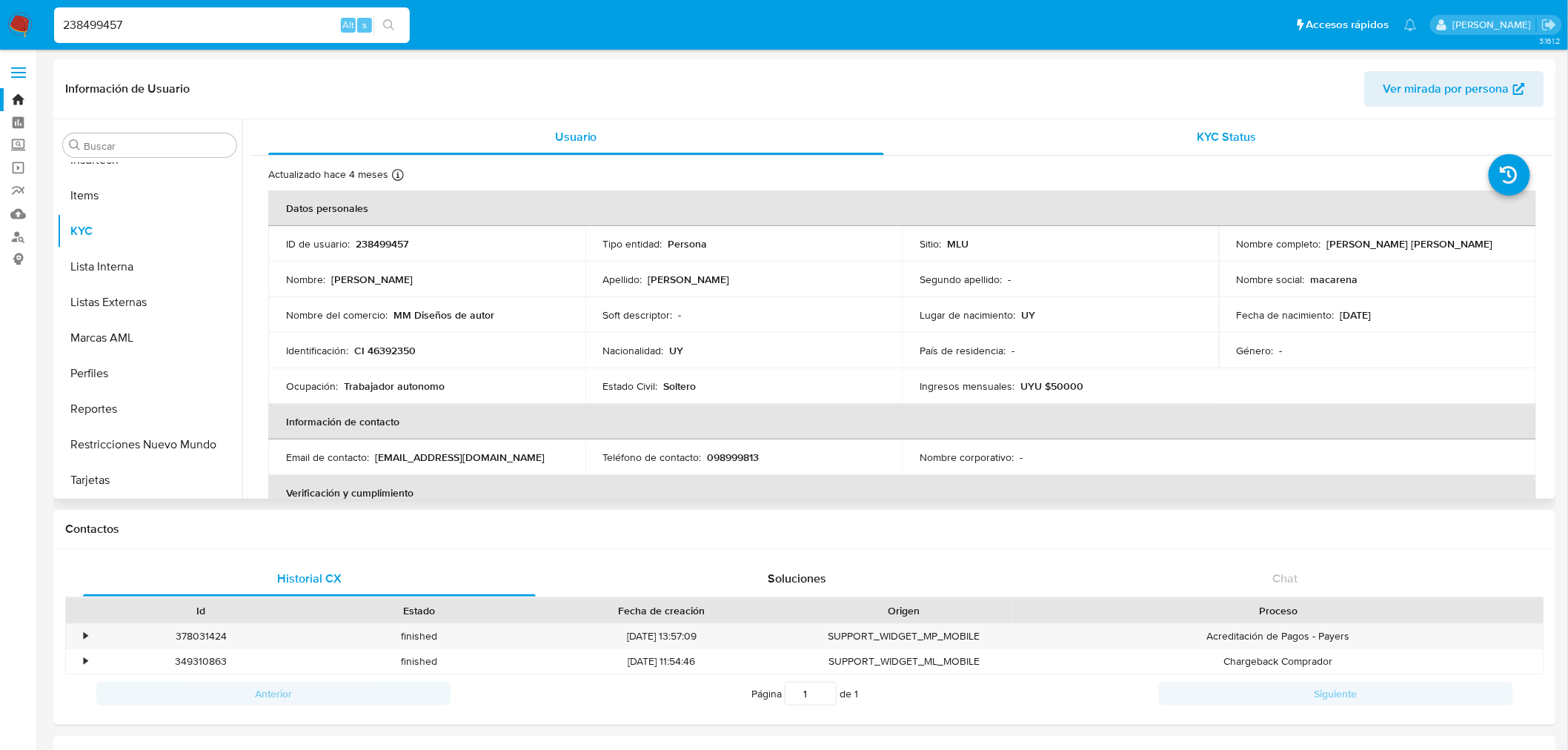
click at [1199, 146] on div "KYC Status" at bounding box center [1227, 136] width 616 height 35
